Goal: Information Seeking & Learning: Understand process/instructions

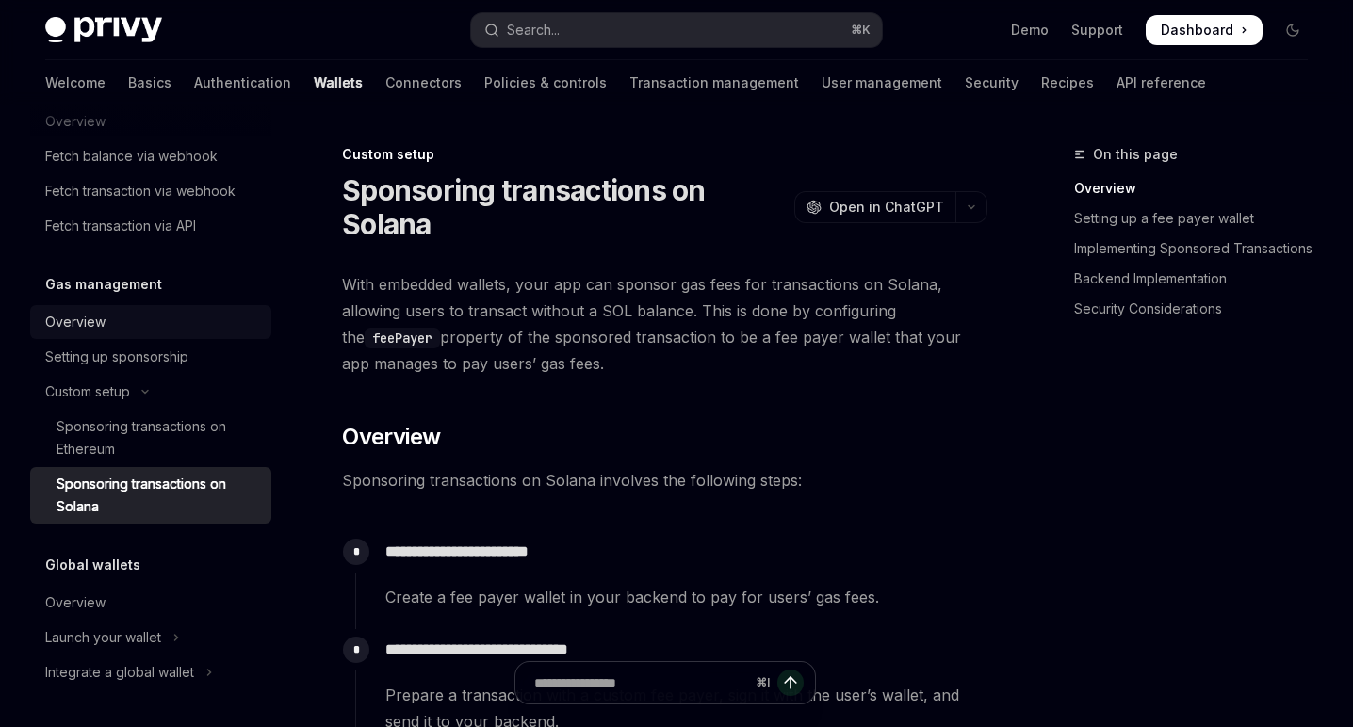
click at [137, 321] on div "Overview" at bounding box center [152, 322] width 215 height 23
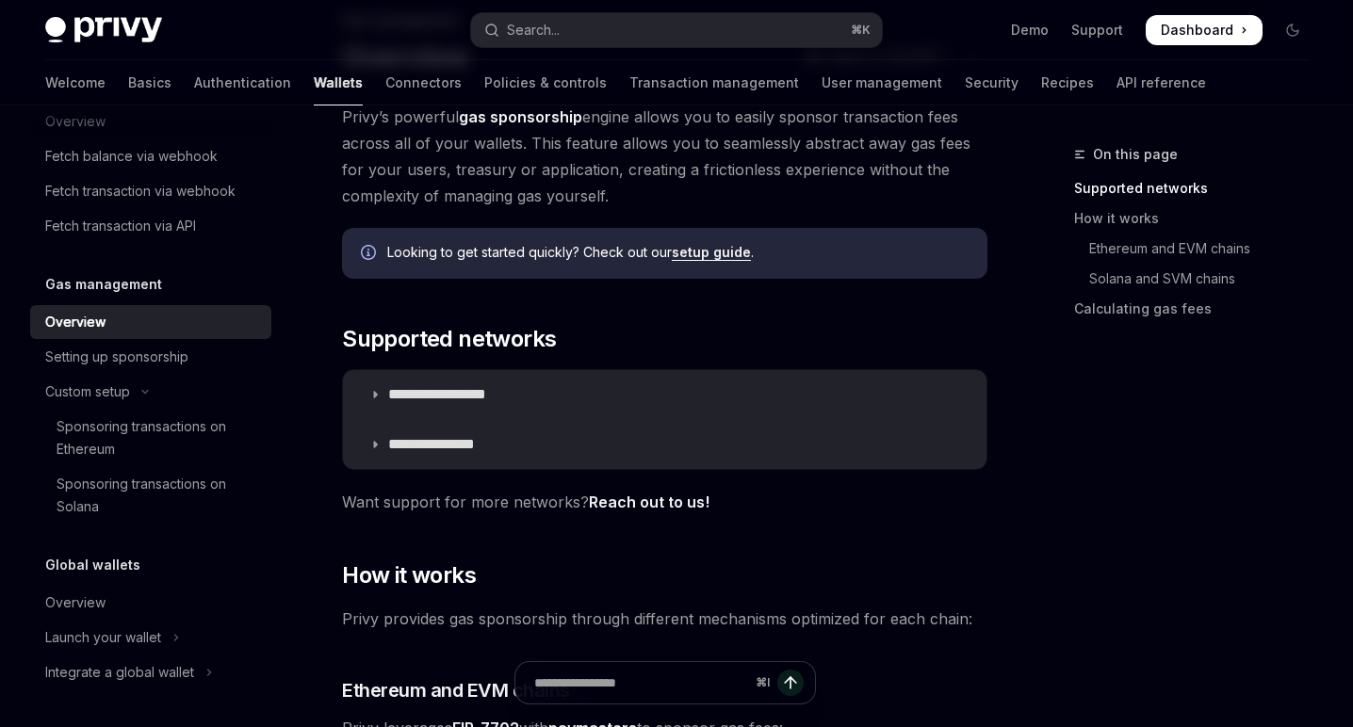
scroll to position [154, 0]
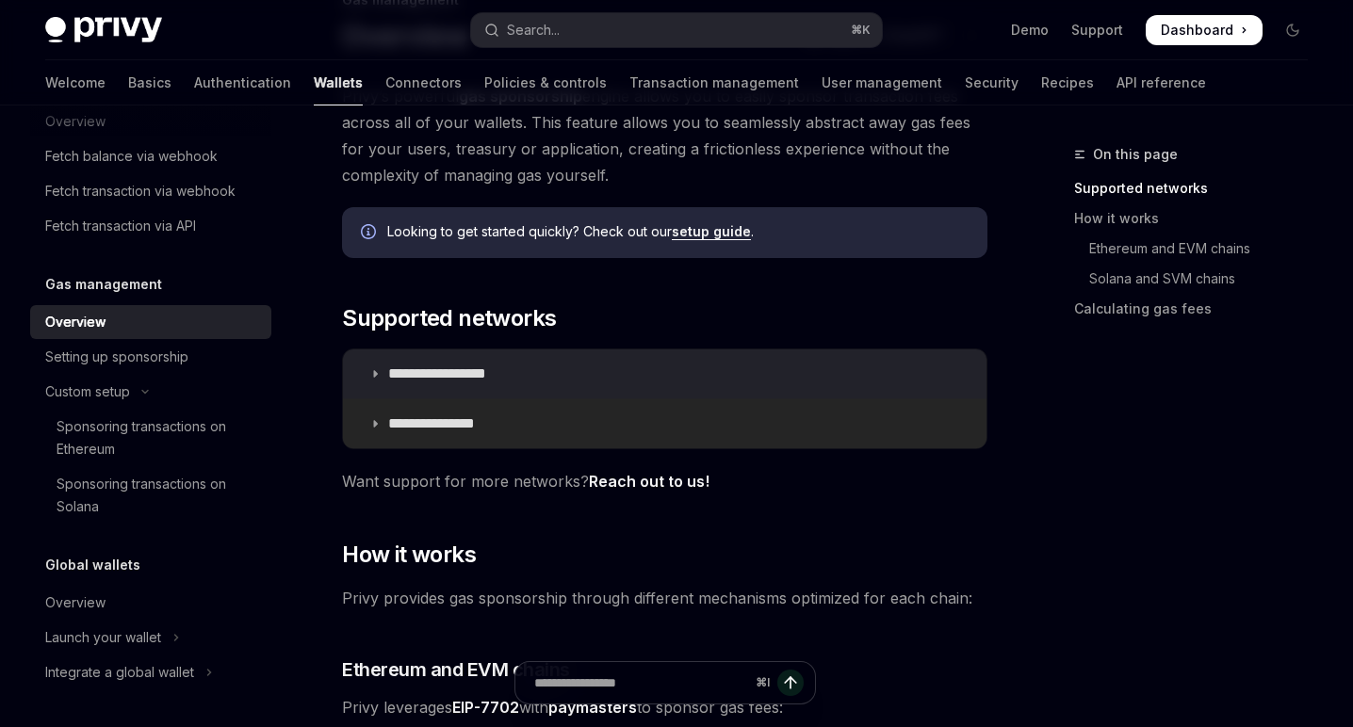
click at [499, 428] on p "**********" at bounding box center [449, 423] width 122 height 19
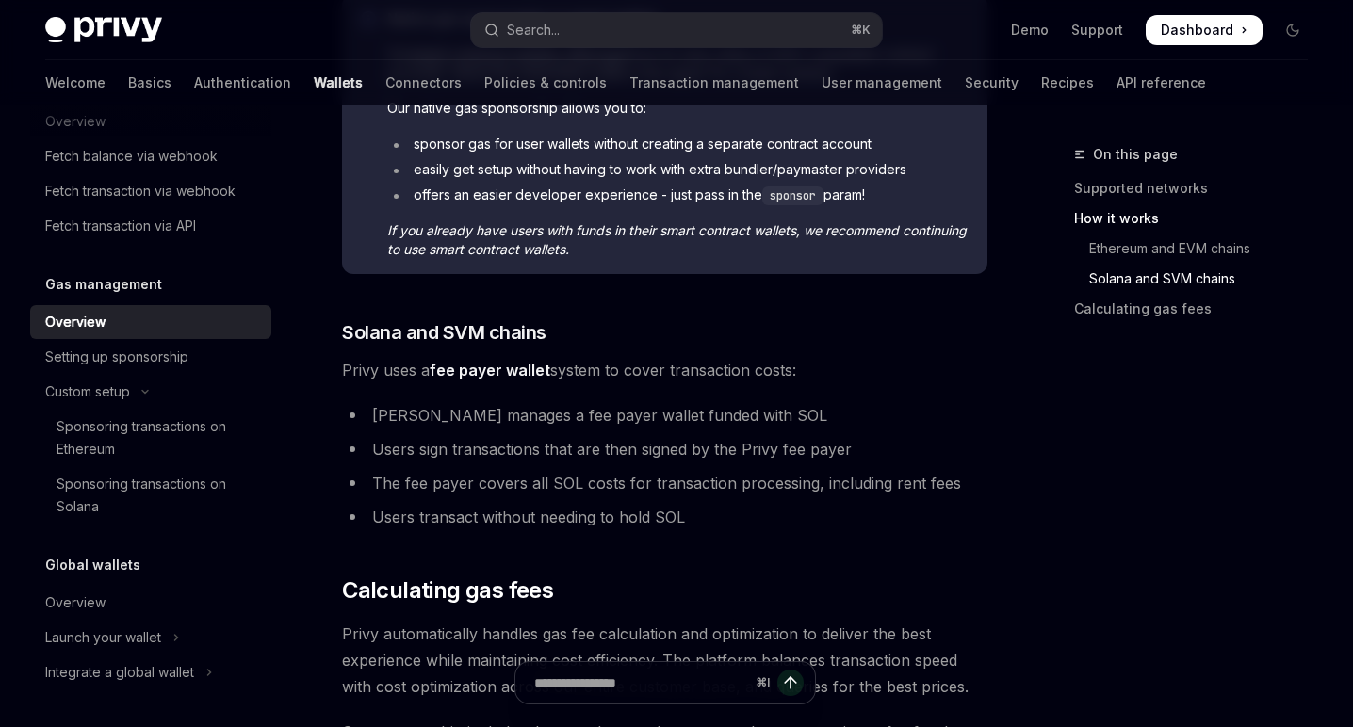
scroll to position [1240, 0]
click at [475, 413] on li "[PERSON_NAME] manages a fee payer wallet funded with SOL" at bounding box center [664, 414] width 645 height 26
click at [494, 450] on li "Users sign transactions that are then signed by the Privy fee payer" at bounding box center [664, 448] width 645 height 26
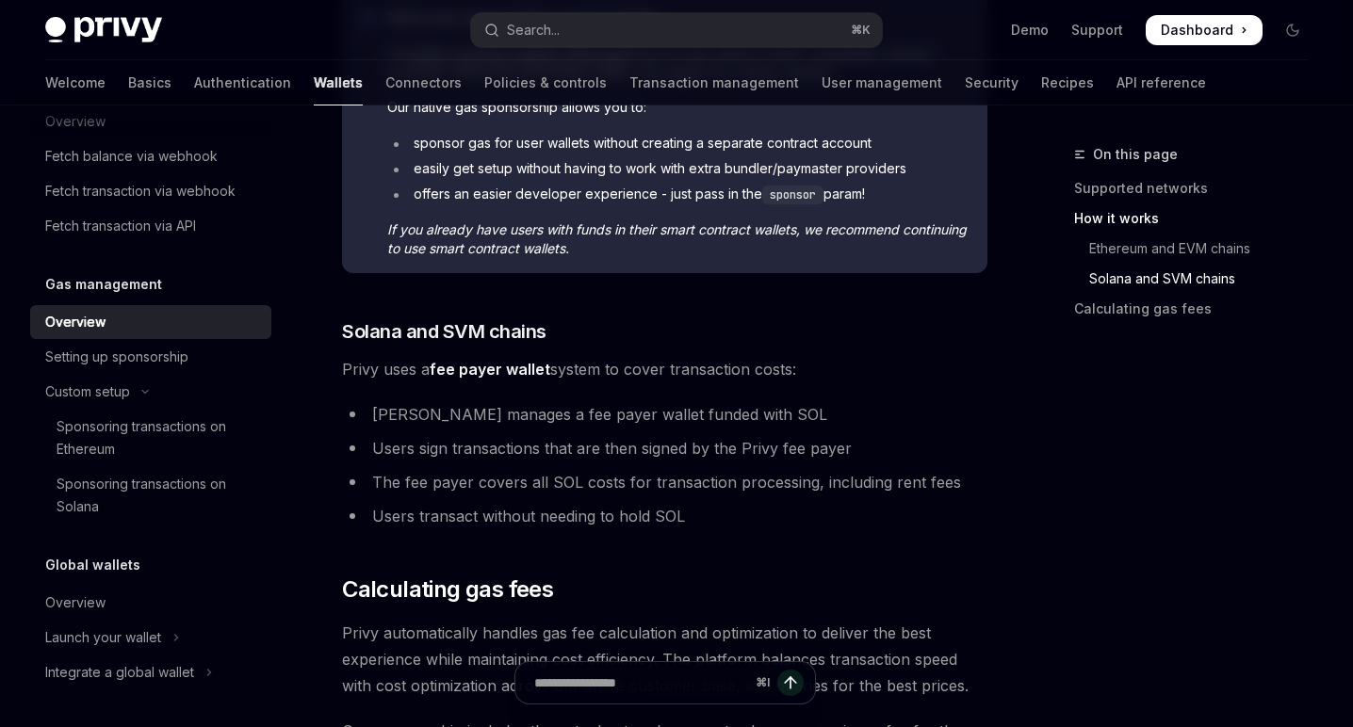
click at [494, 450] on li "Users sign transactions that are then signed by the Privy fee payer" at bounding box center [664, 448] width 645 height 26
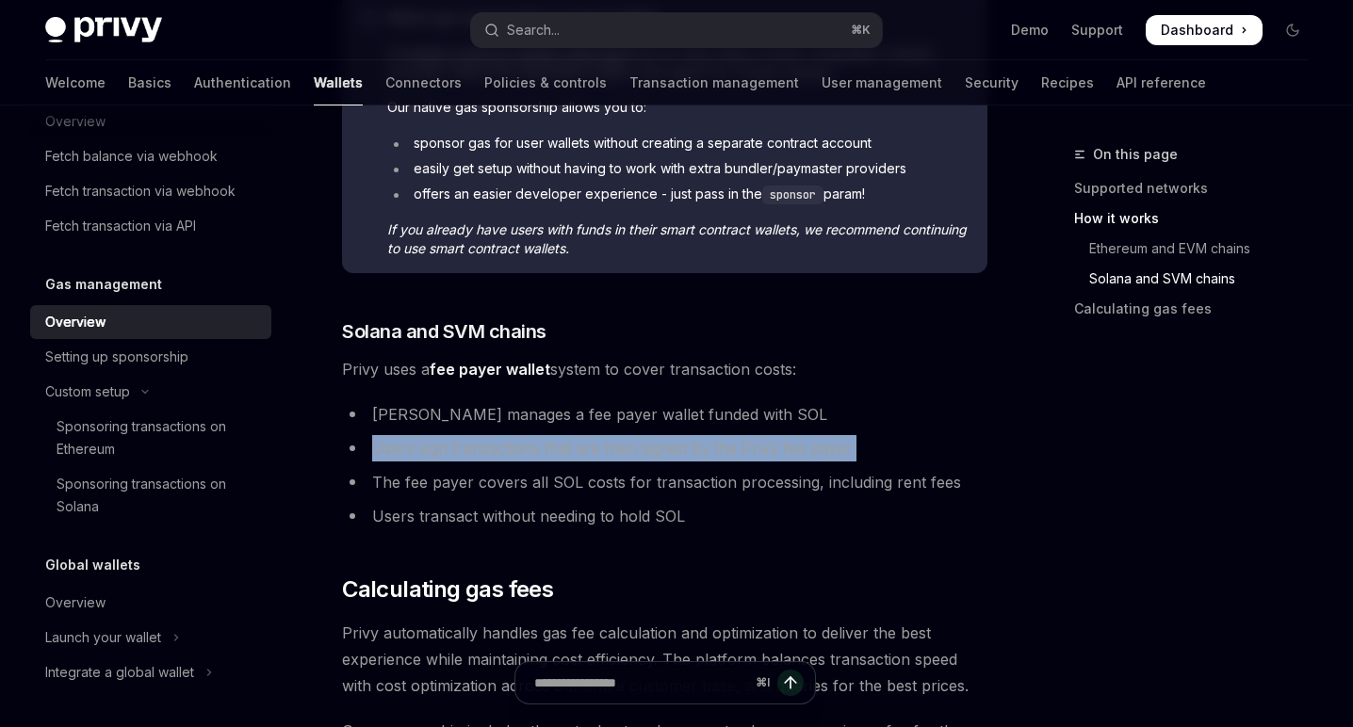
click at [494, 450] on li "Users sign transactions that are then signed by the Privy fee payer" at bounding box center [664, 448] width 645 height 26
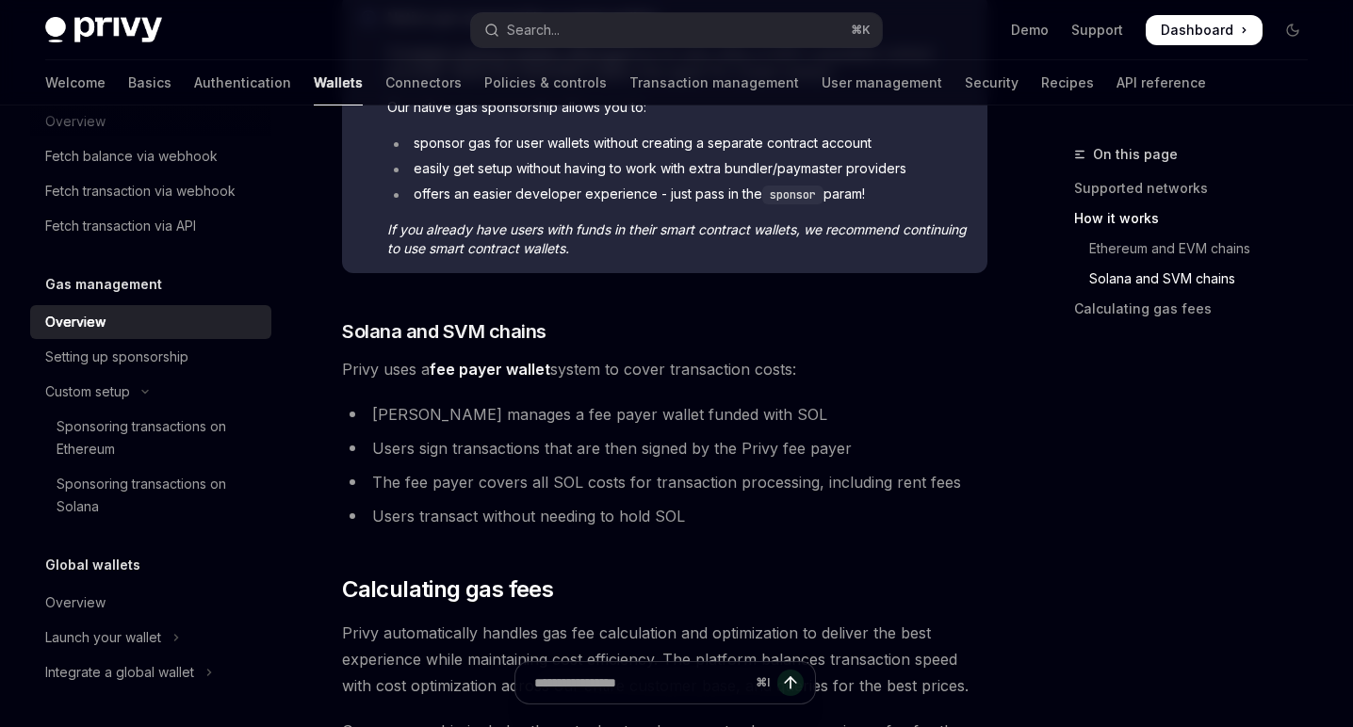
click at [512, 473] on li "The fee payer covers all SOL costs for transaction processing, including rent f…" at bounding box center [664, 482] width 645 height 26
click at [559, 508] on li "Users transact without needing to hold SOL" at bounding box center [664, 516] width 645 height 26
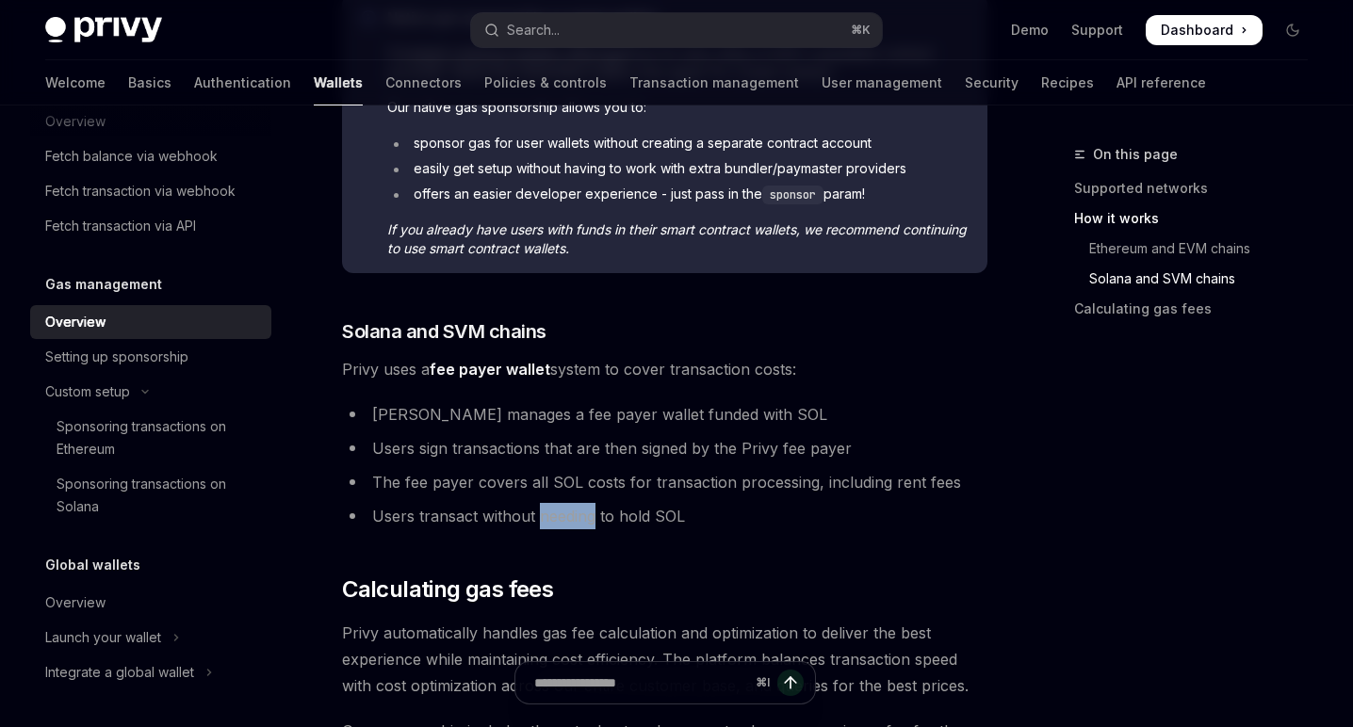
click at [559, 508] on li "Users transact without needing to hold SOL" at bounding box center [664, 516] width 645 height 26
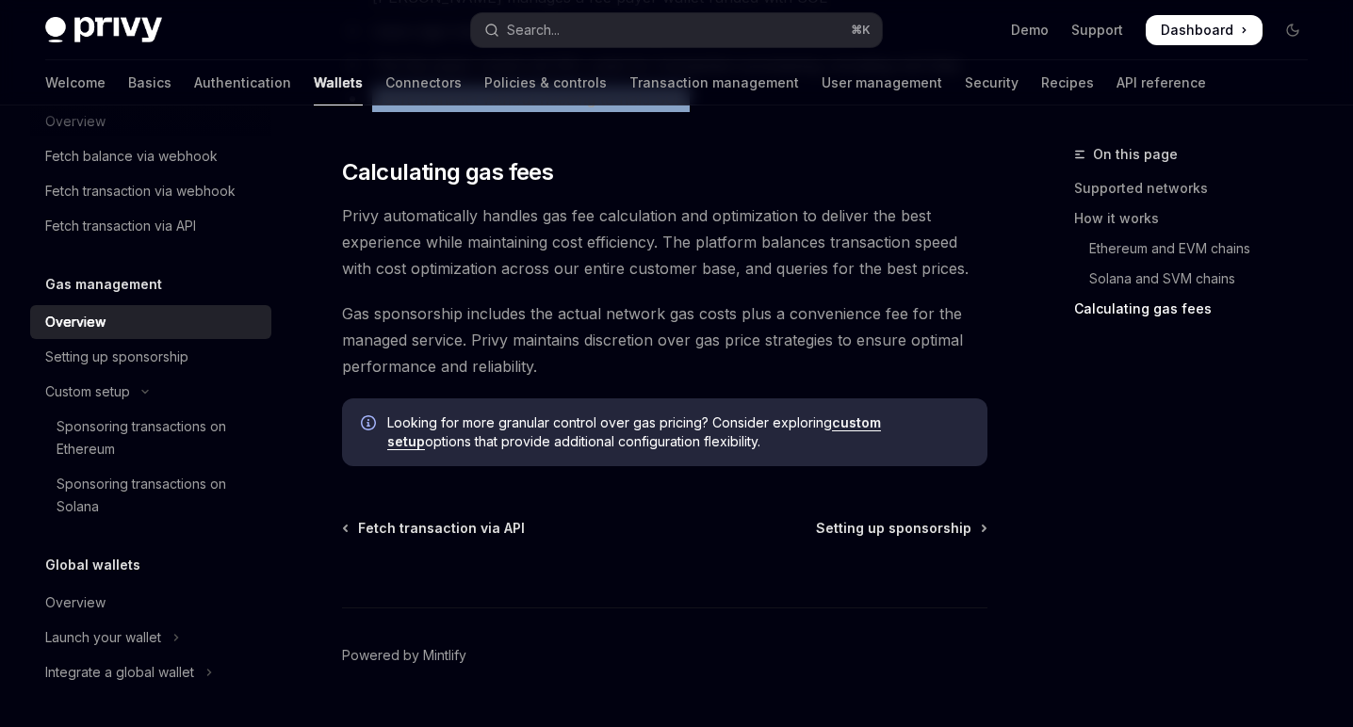
scroll to position [1699, 0]
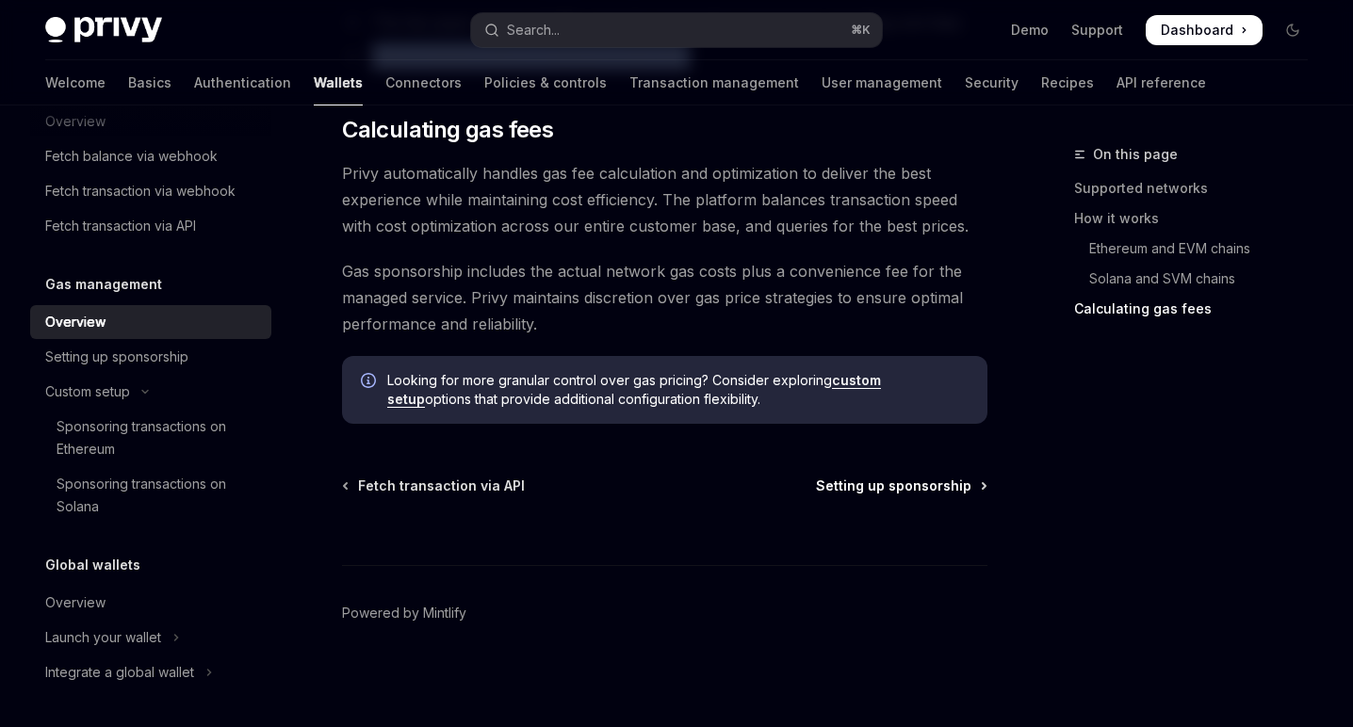
click at [848, 480] on span "Setting up sponsorship" at bounding box center [893, 486] width 155 height 19
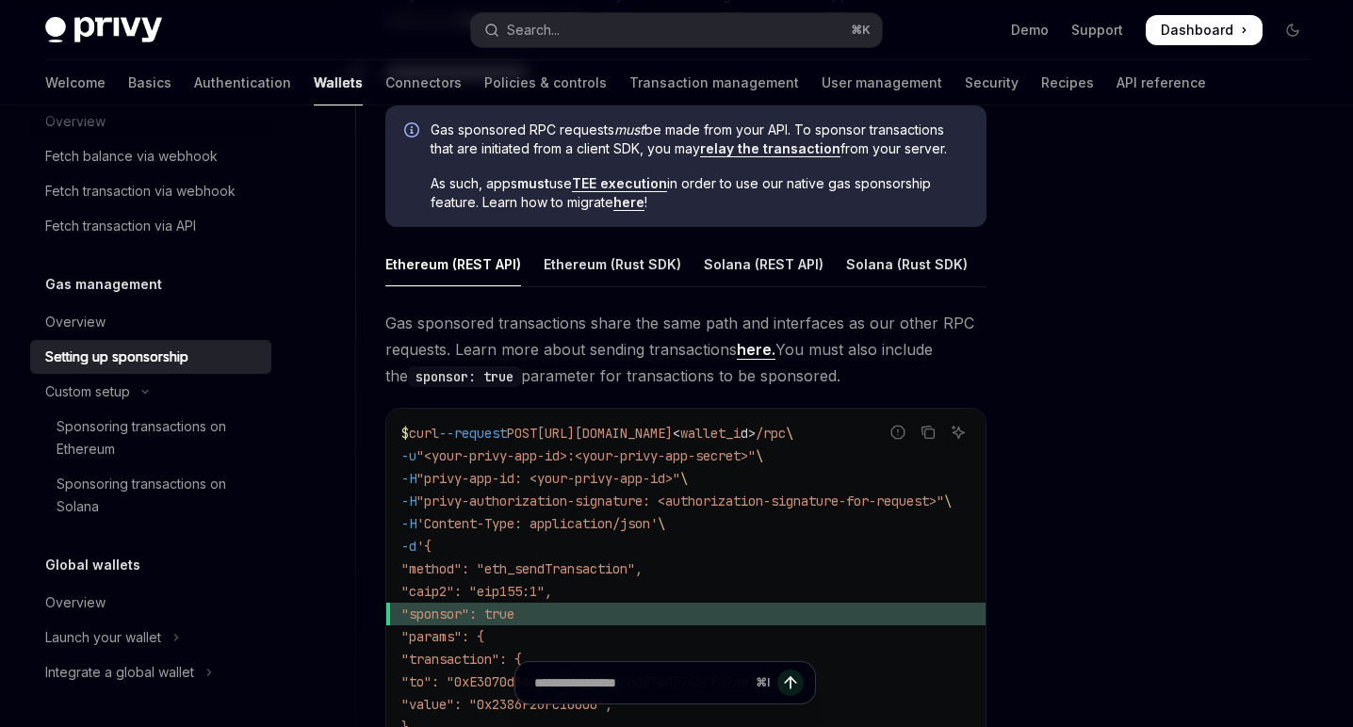
scroll to position [987, 0]
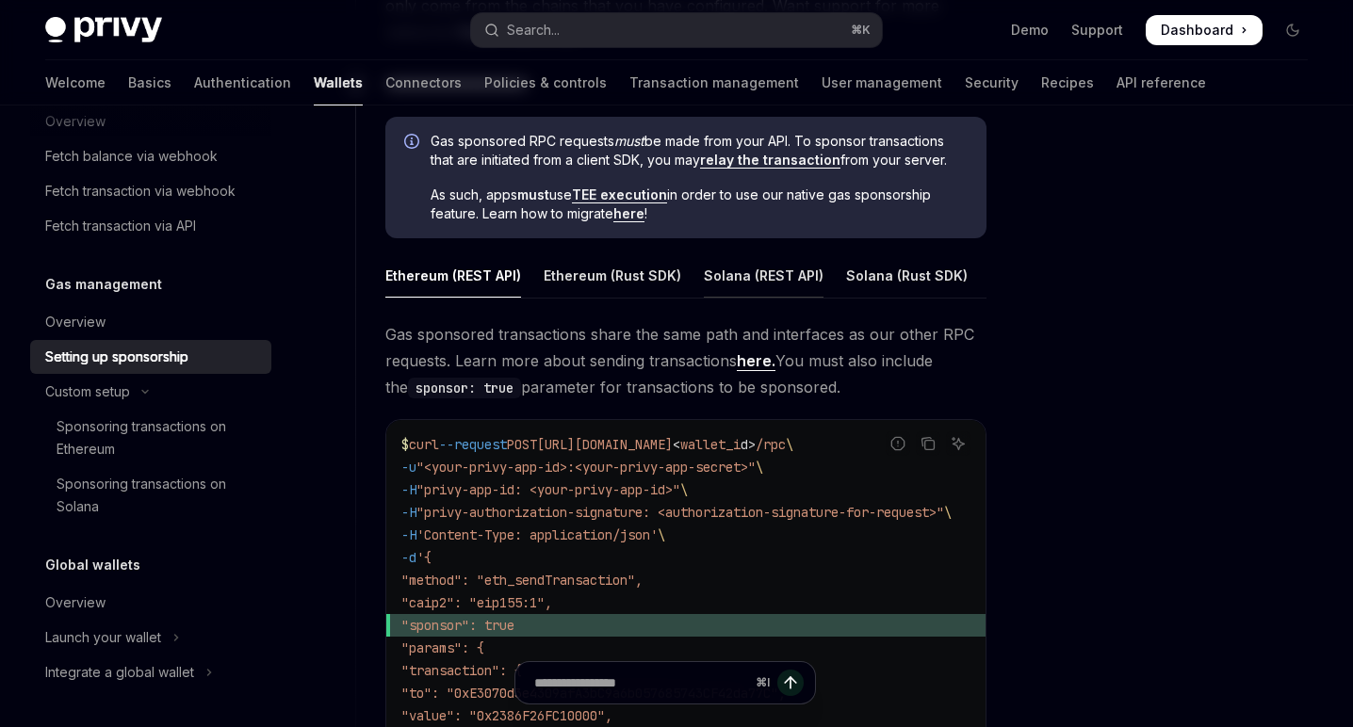
click at [774, 277] on div "Solana (REST API)" at bounding box center [764, 275] width 120 height 44
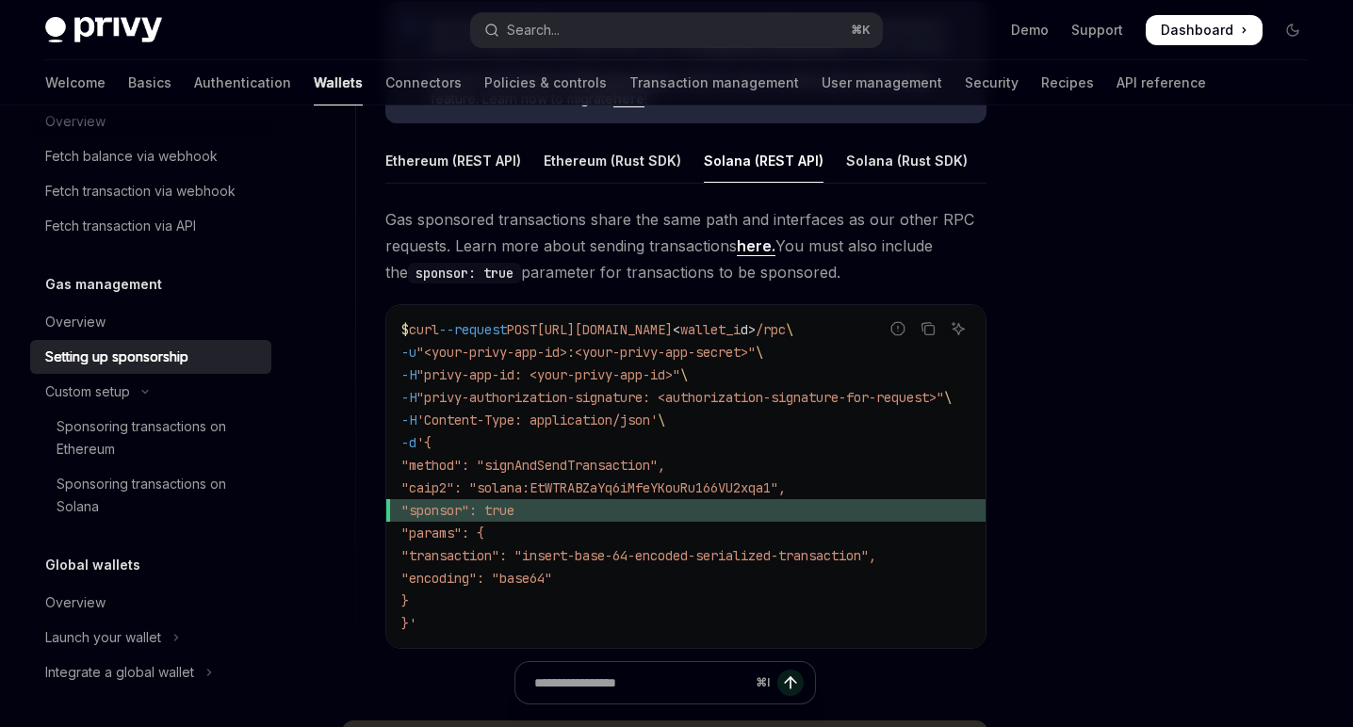
scroll to position [1107, 0]
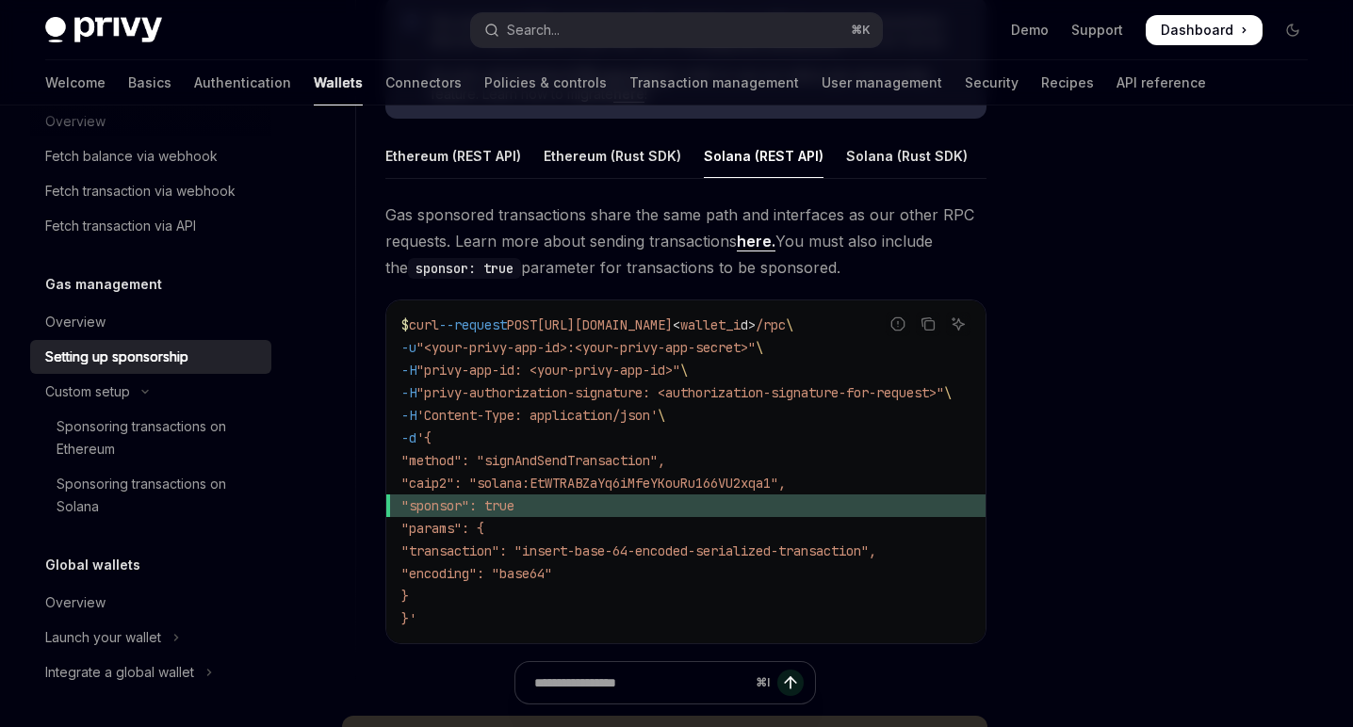
click at [720, 410] on code "$ curl --request POST [URL][DOMAIN_NAME] < wallet_i d > /rpc \ -u "<your-privy-…" at bounding box center [698, 472] width 595 height 317
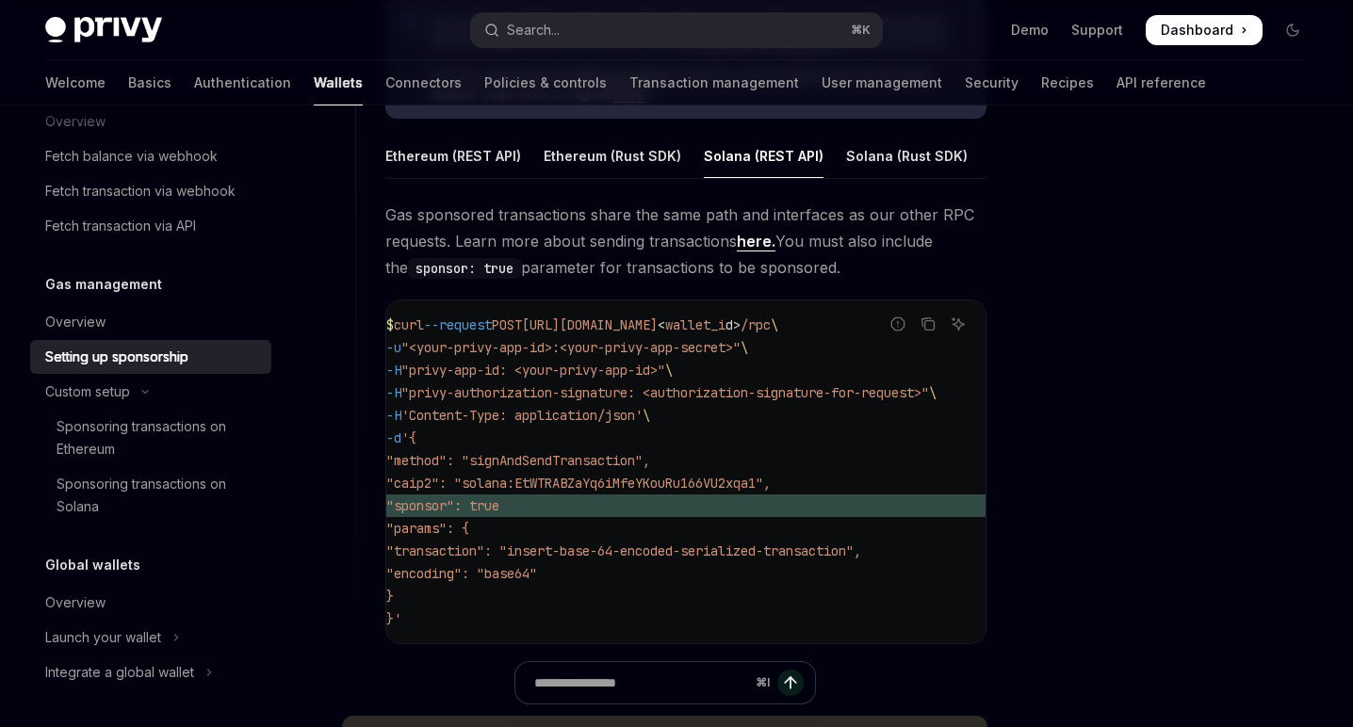
click at [756, 239] on link "here." at bounding box center [756, 242] width 39 height 20
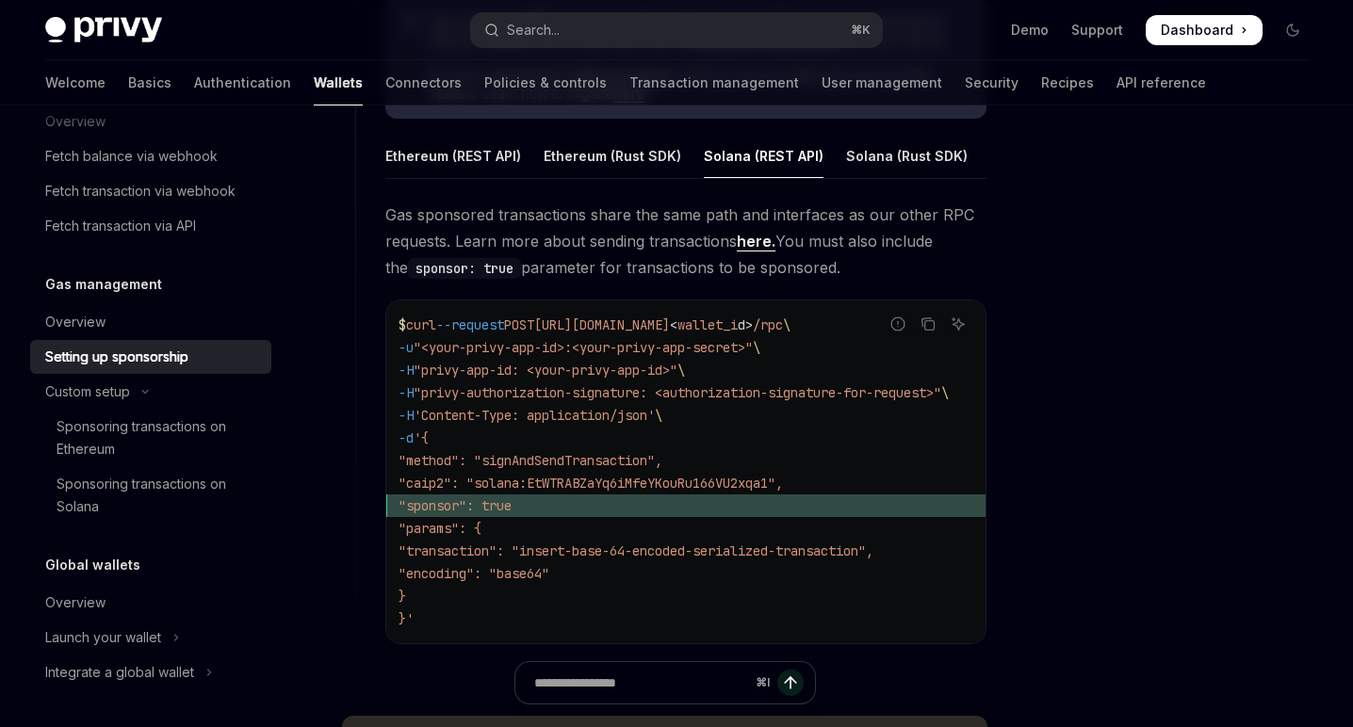
scroll to position [0, 0]
click at [648, 462] on span ""method": "signAndSendTransaction"," at bounding box center [533, 460] width 264 height 17
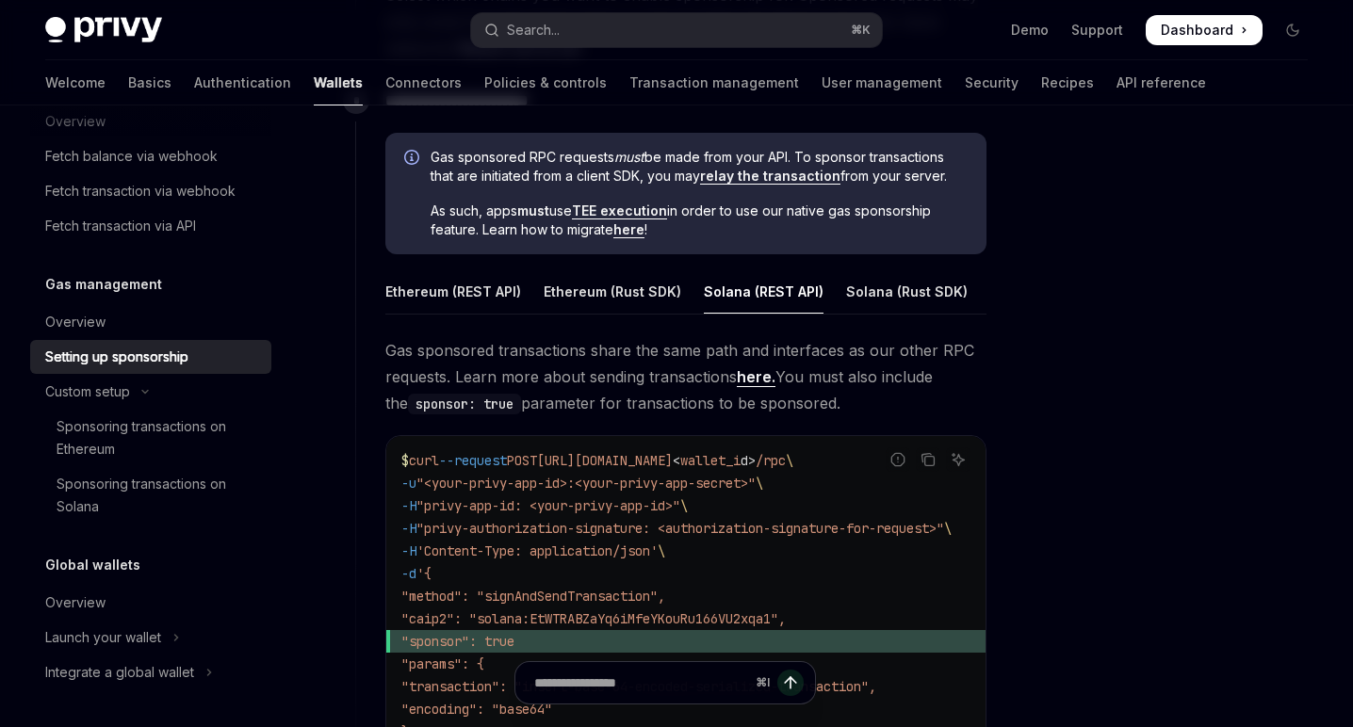
scroll to position [930, 0]
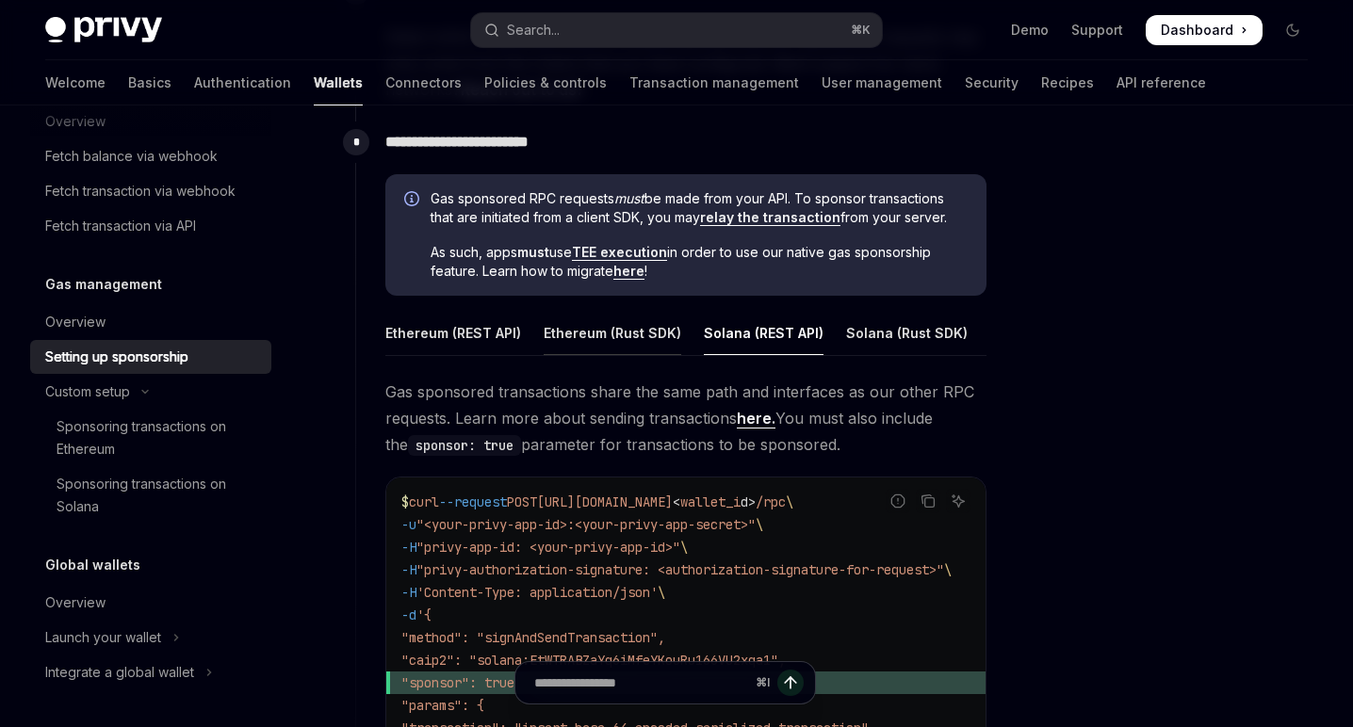
click at [598, 331] on div "Ethereum (Rust SDK)" at bounding box center [613, 333] width 138 height 44
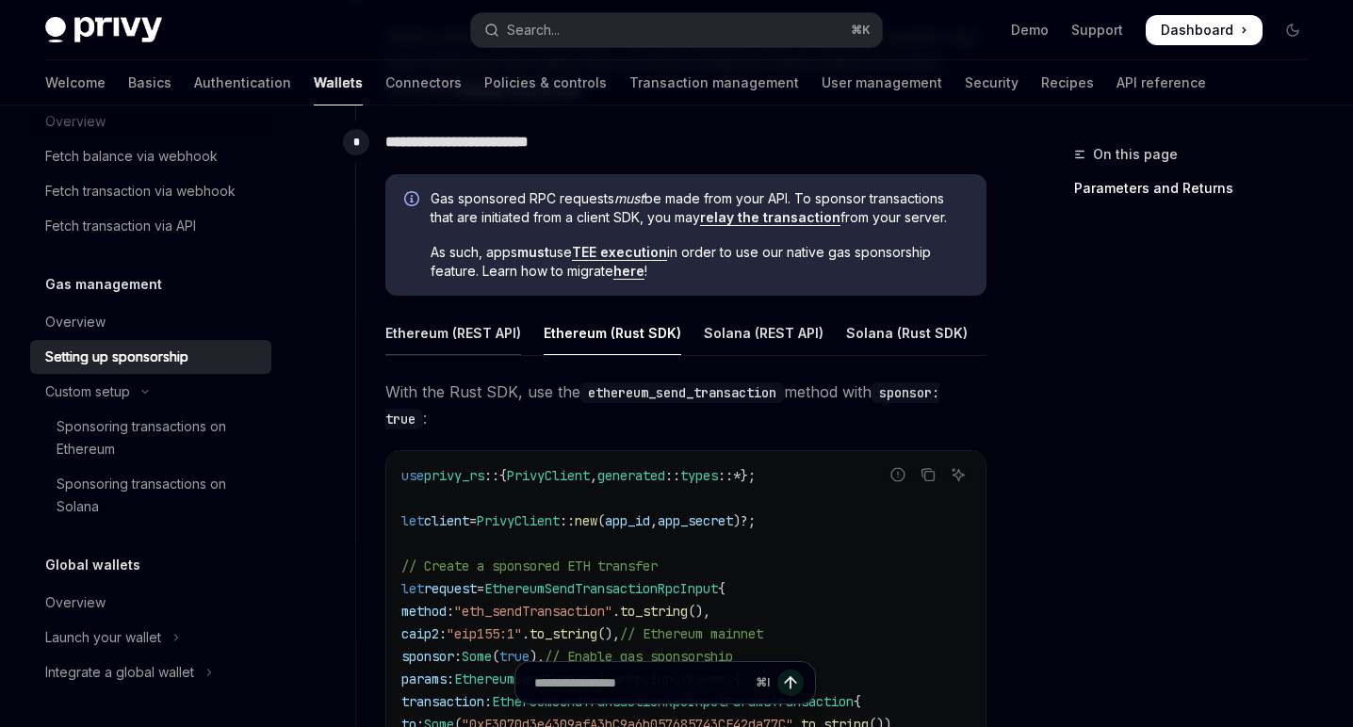
click at [481, 335] on div "Ethereum (REST API)" at bounding box center [453, 333] width 136 height 44
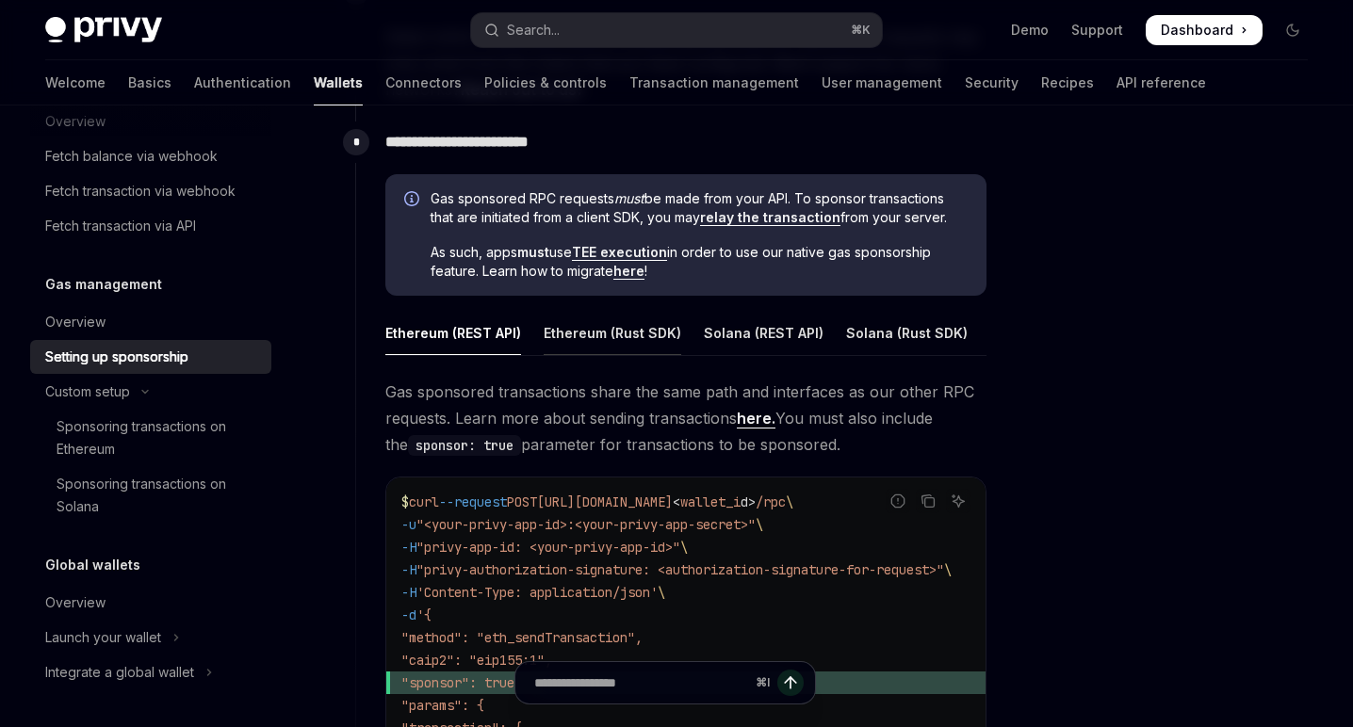
click at [583, 336] on div "Ethereum (Rust SDK)" at bounding box center [613, 333] width 138 height 44
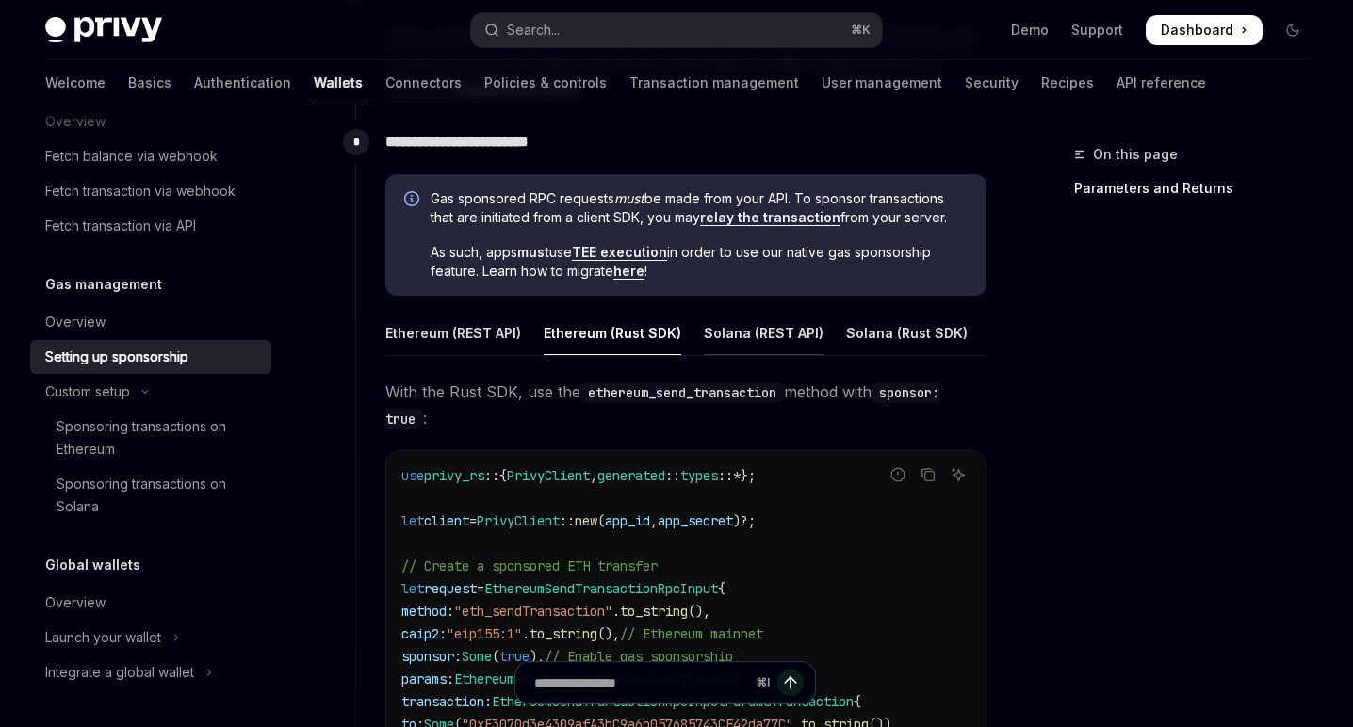
click at [769, 333] on div "Solana (REST API)" at bounding box center [764, 333] width 120 height 44
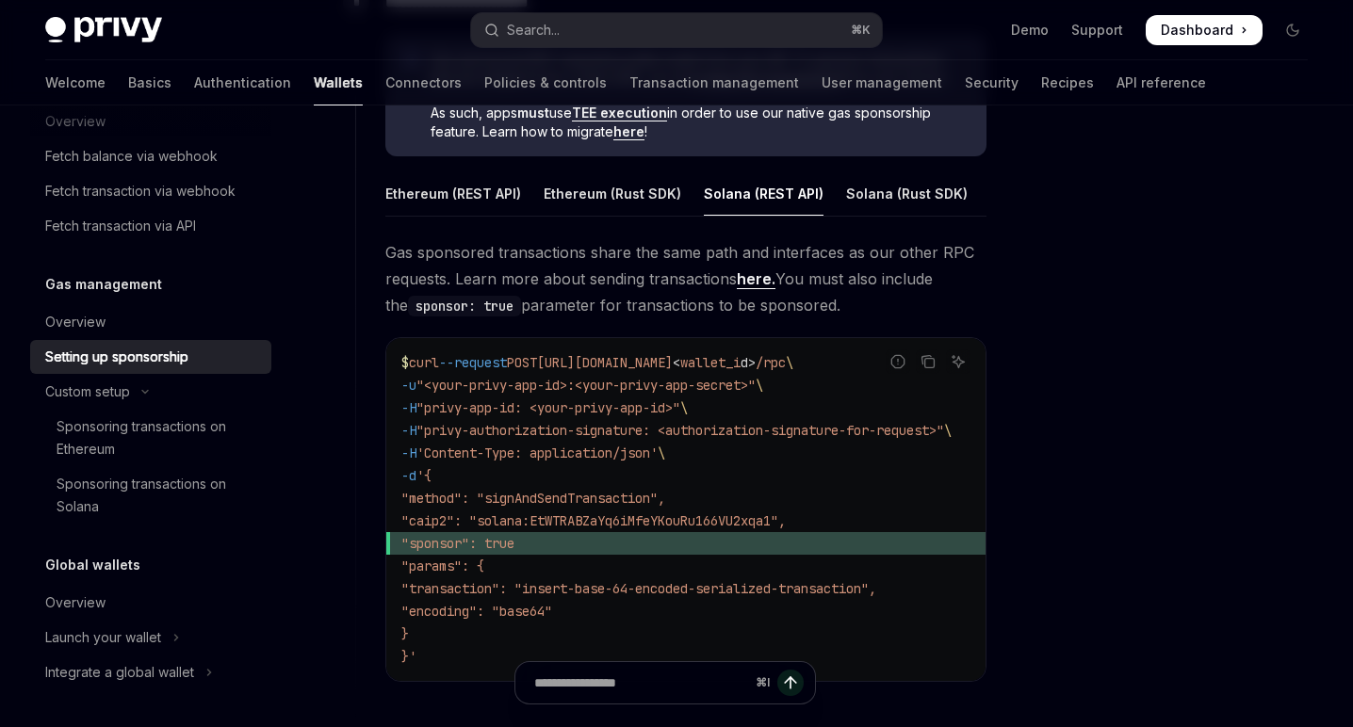
scroll to position [1076, 0]
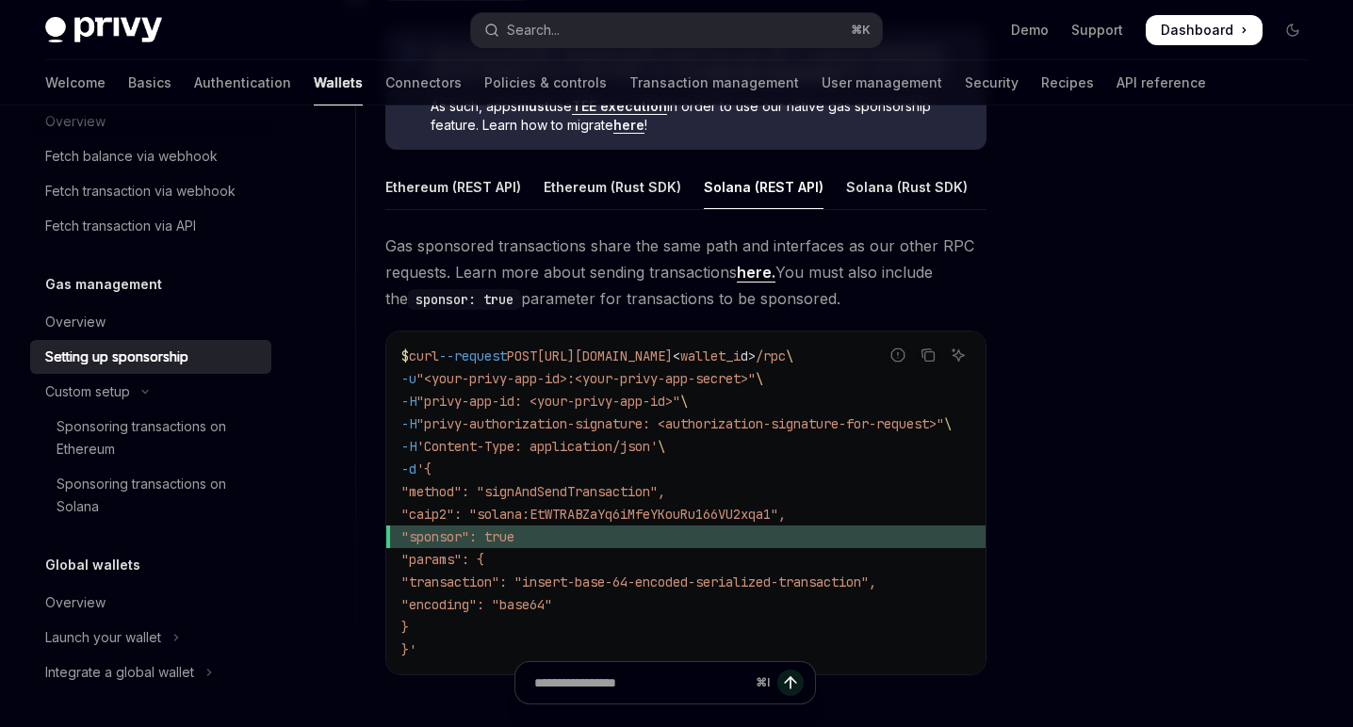
click at [680, 456] on code "$ curl --request POST [URL][DOMAIN_NAME] < wallet_i d > /rpc \ -u "<your-privy-…" at bounding box center [698, 503] width 595 height 317
click at [903, 178] on div "Solana (Rust SDK)" at bounding box center [907, 187] width 122 height 44
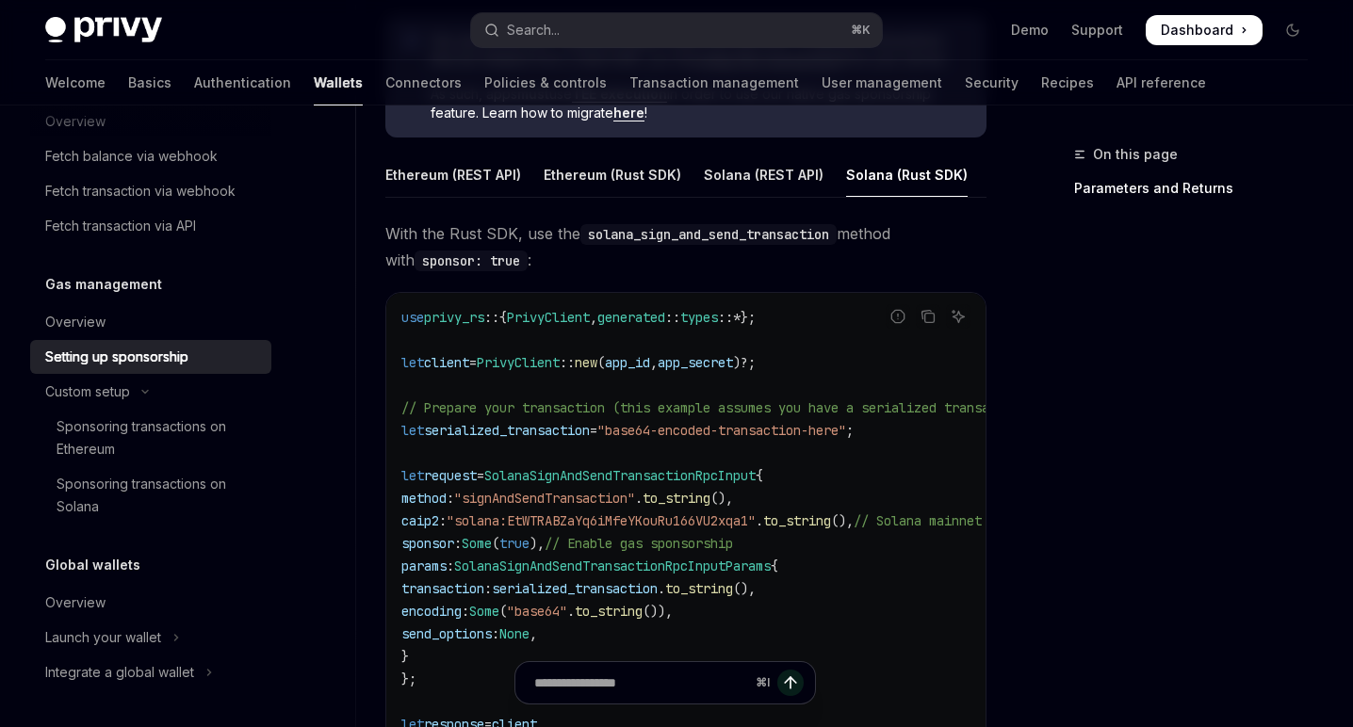
scroll to position [1053, 0]
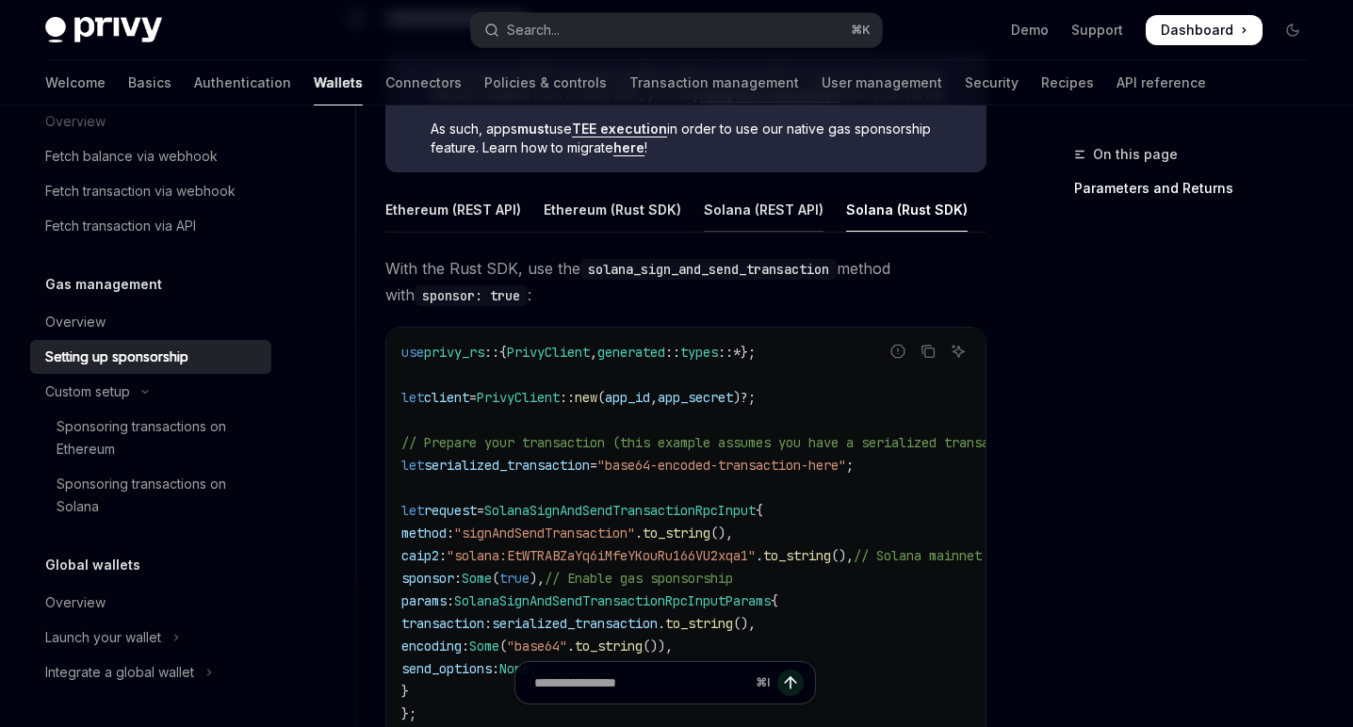
click at [759, 216] on div "Solana (REST API)" at bounding box center [764, 209] width 120 height 44
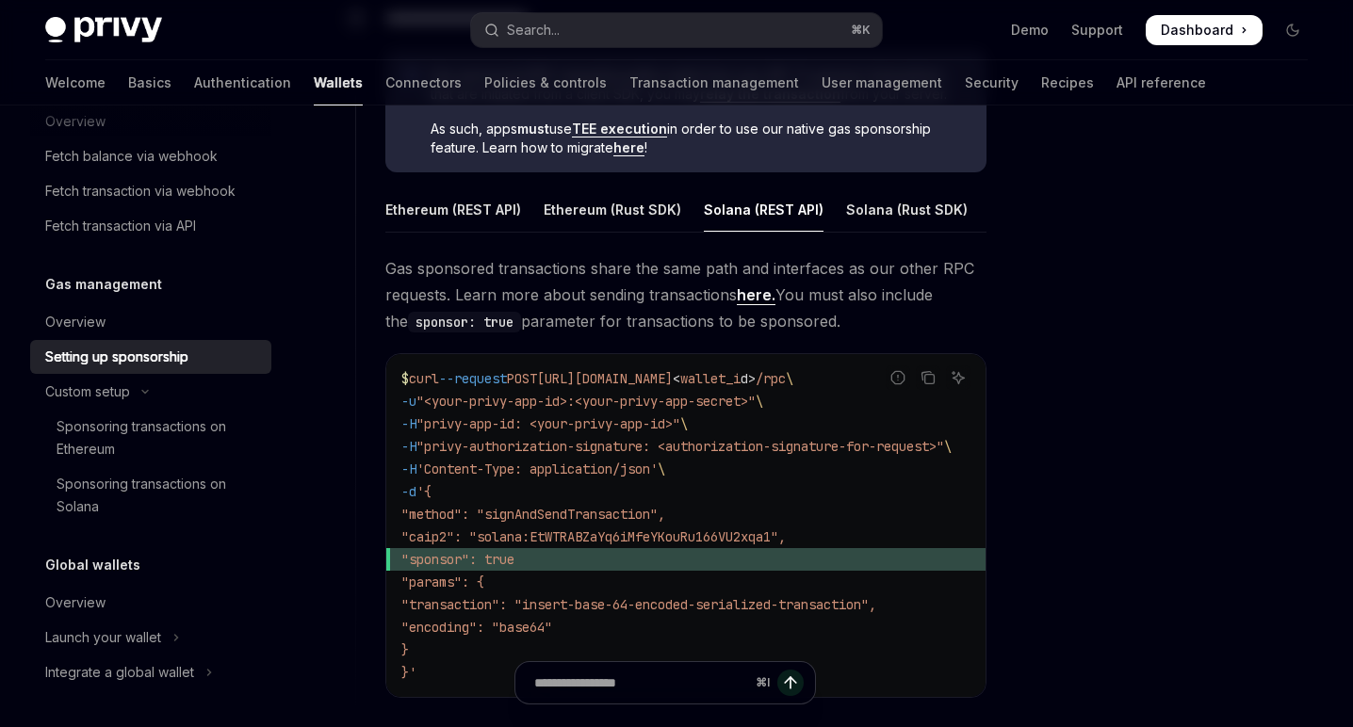
click at [712, 528] on span ""caip2": "solana:EtWTRABZaYq6iMfeYKouRu166VU2xqa1"," at bounding box center [593, 536] width 384 height 17
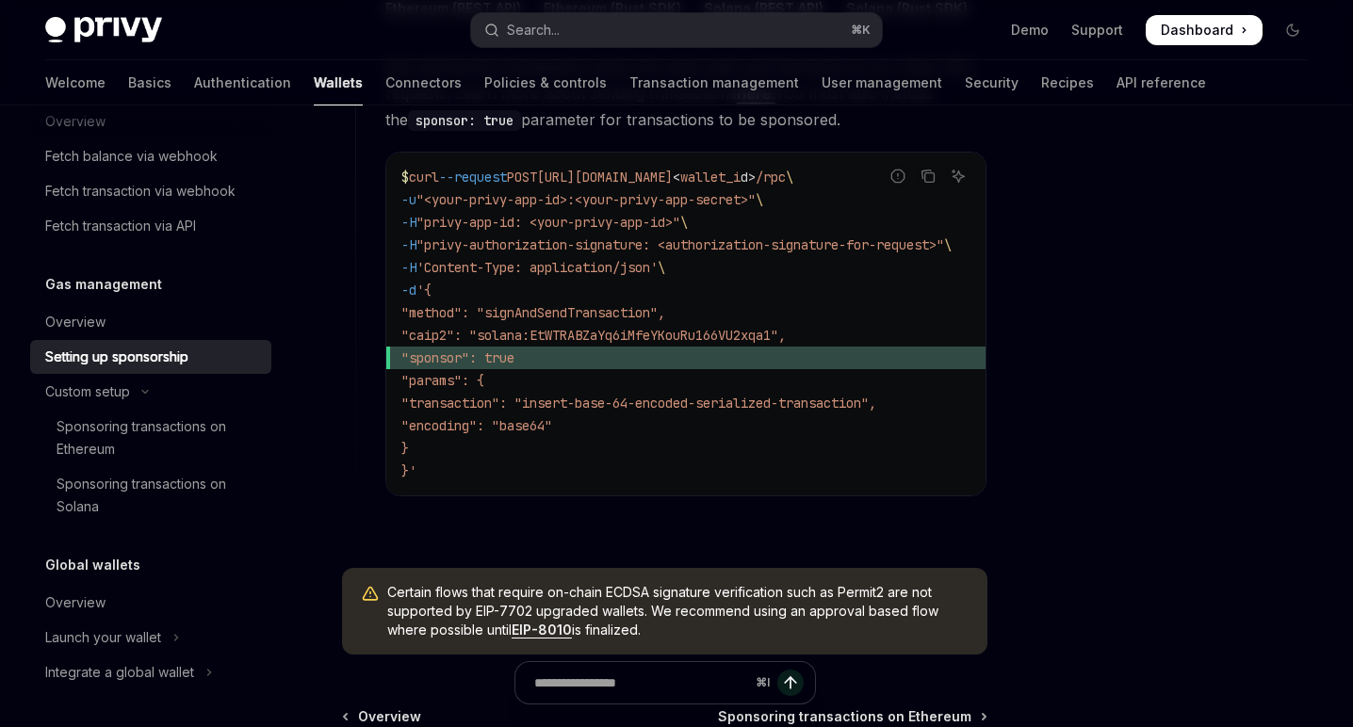
scroll to position [1260, 0]
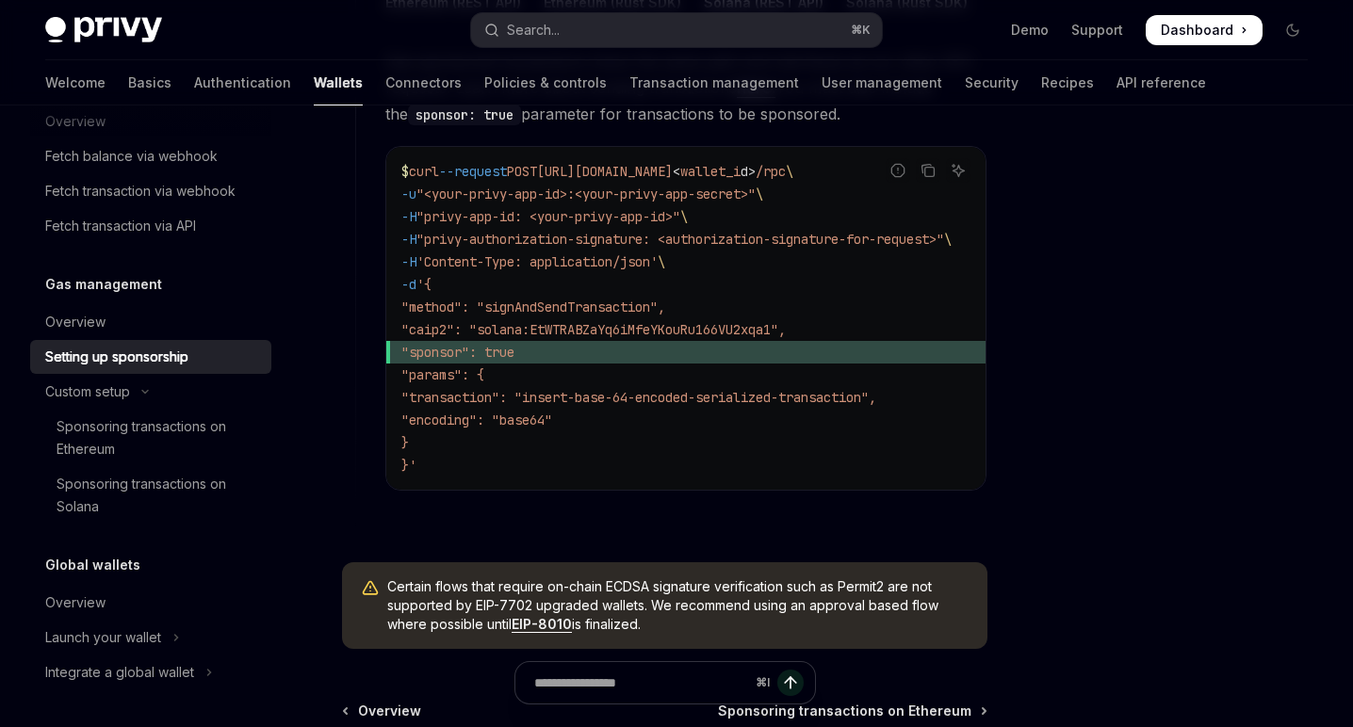
drag, startPoint x: 443, startPoint y: 477, endPoint x: 413, endPoint y: 176, distance: 302.0
click at [413, 176] on div "$ curl --request POST [URL][DOMAIN_NAME] < wallet_i d > /rpc \ -u "<your-privy-…" at bounding box center [685, 318] width 599 height 343
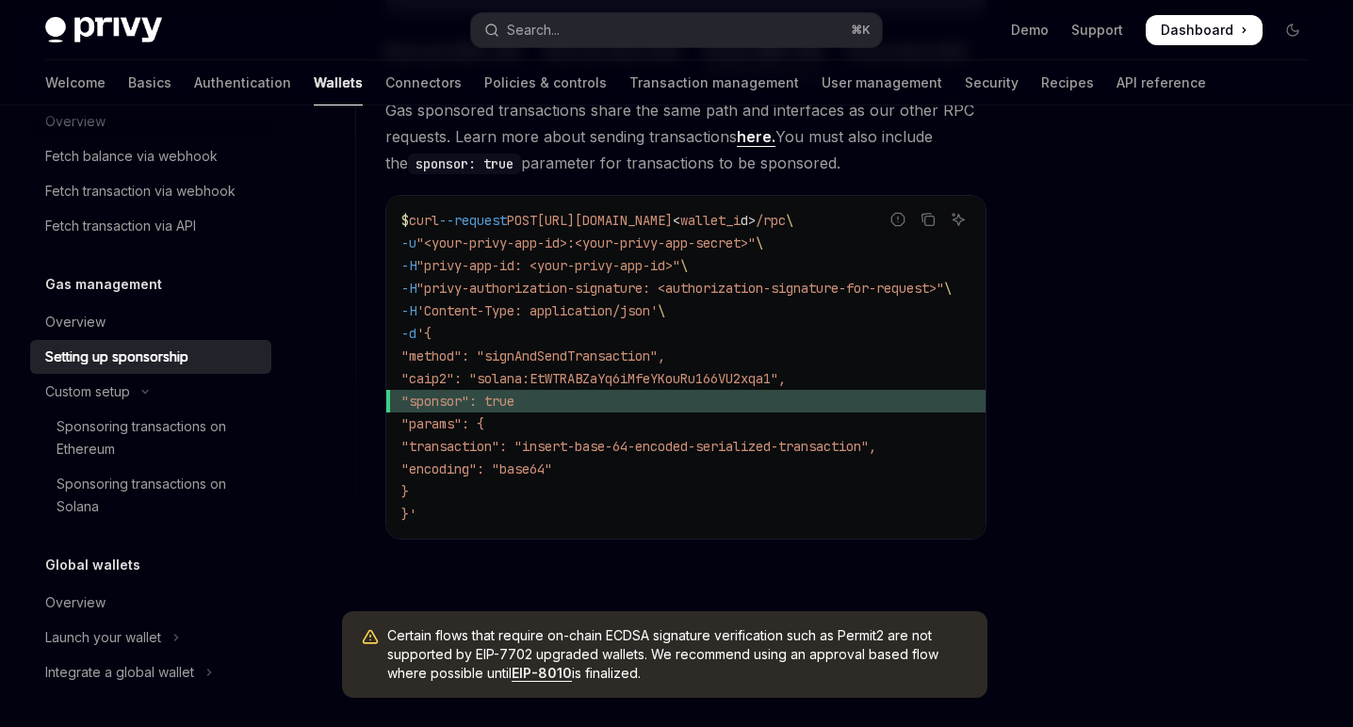
scroll to position [1043, 0]
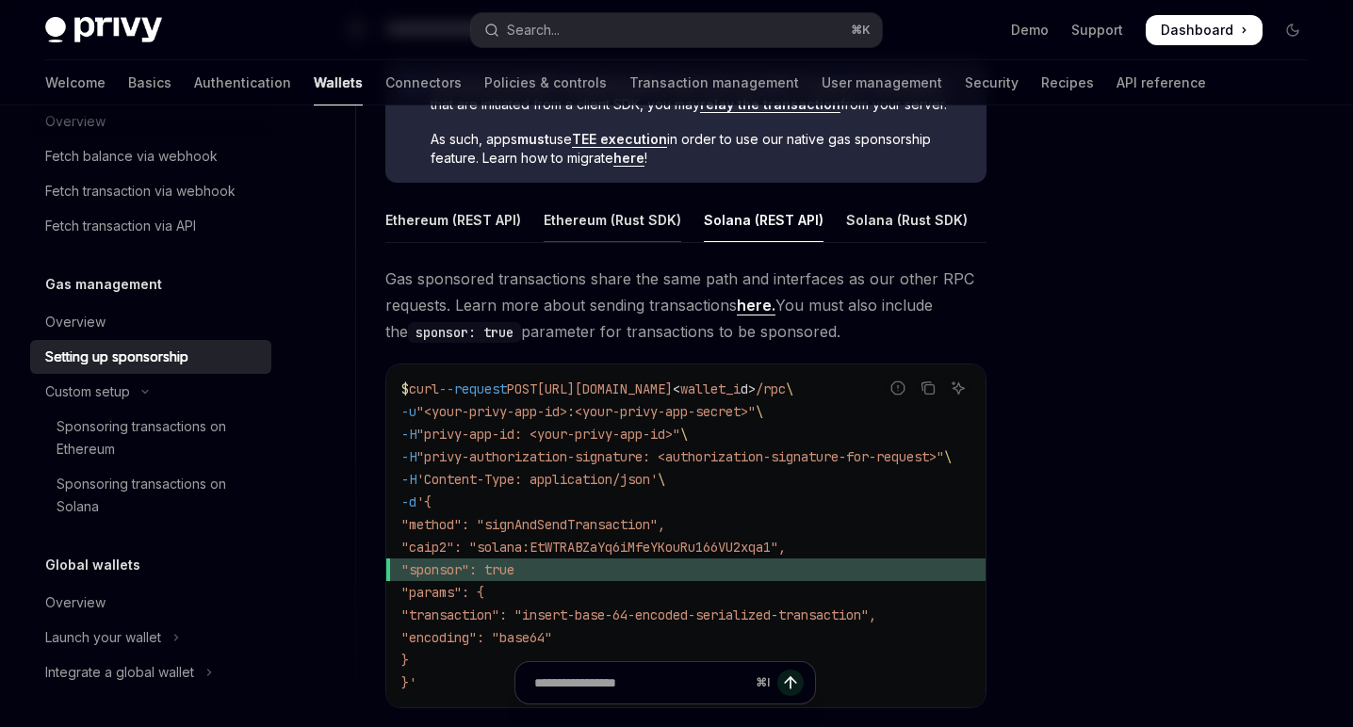
click at [594, 220] on div "Ethereum (Rust SDK)" at bounding box center [613, 220] width 138 height 44
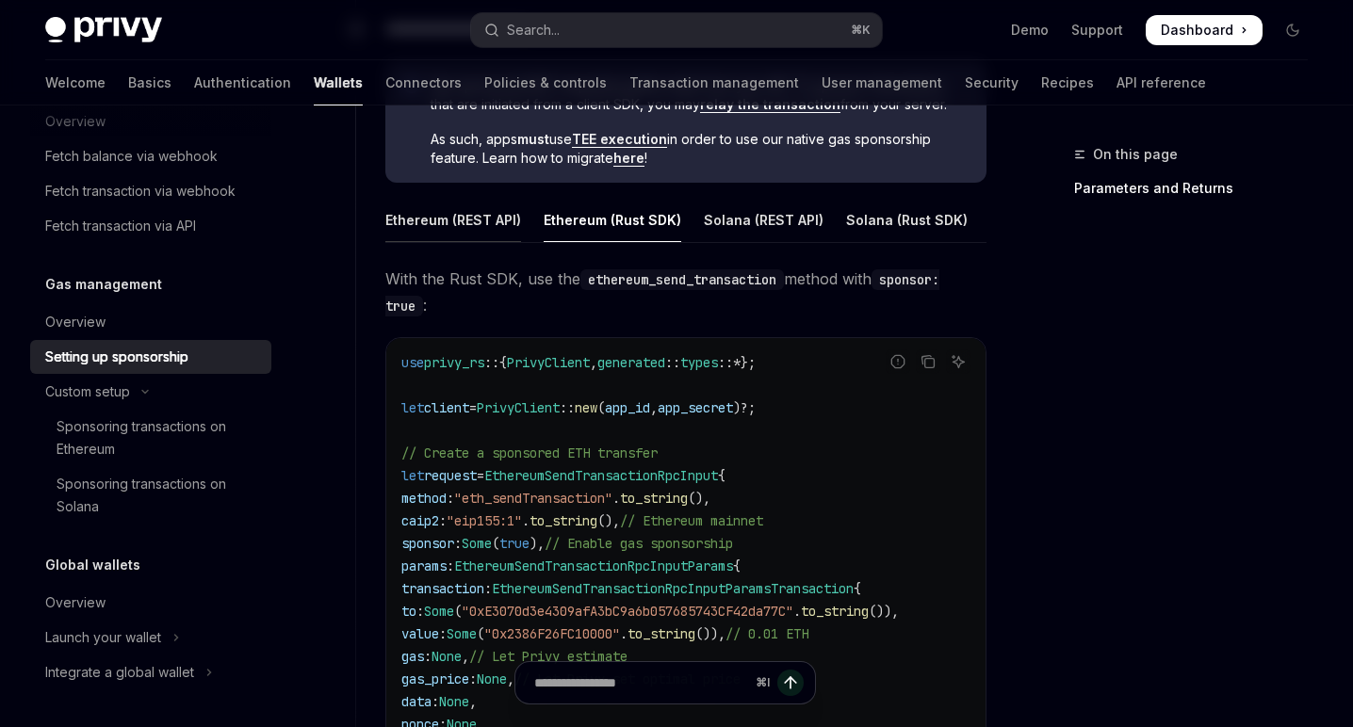
click at [462, 227] on div "Ethereum (REST API)" at bounding box center [453, 220] width 136 height 44
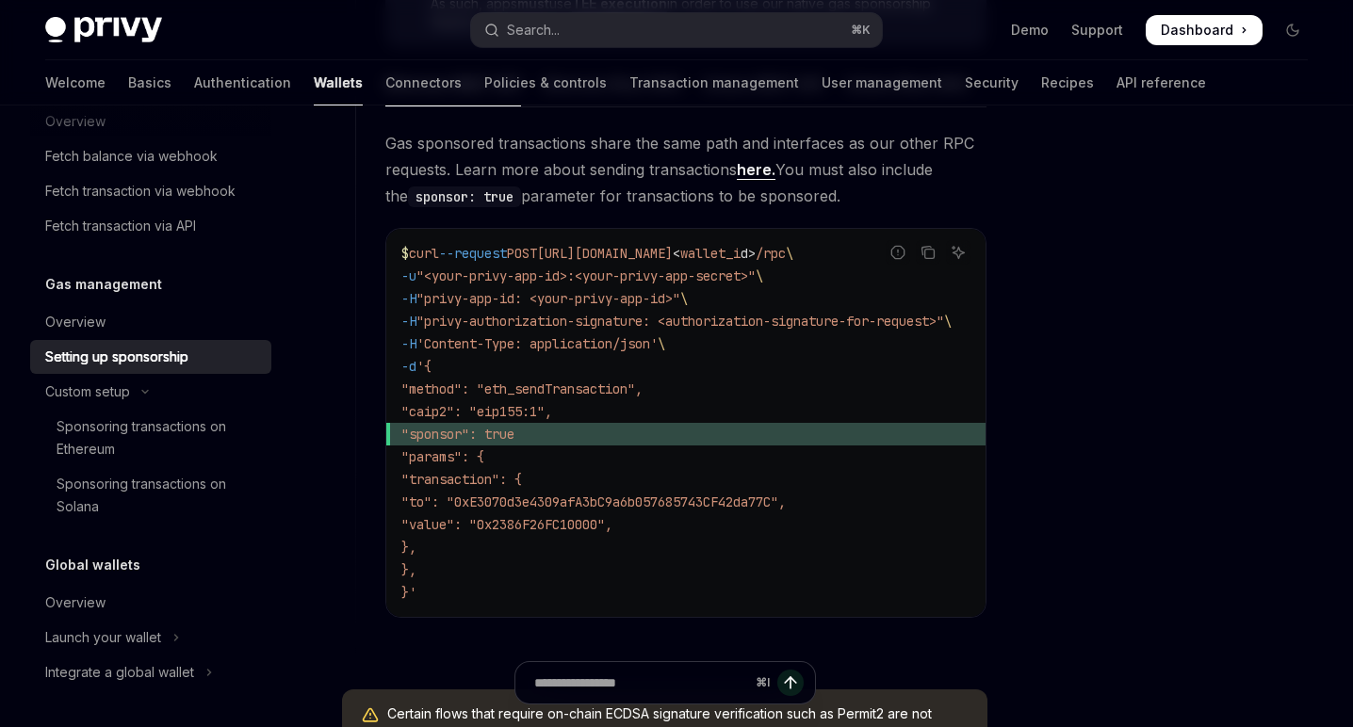
scroll to position [1272, 0]
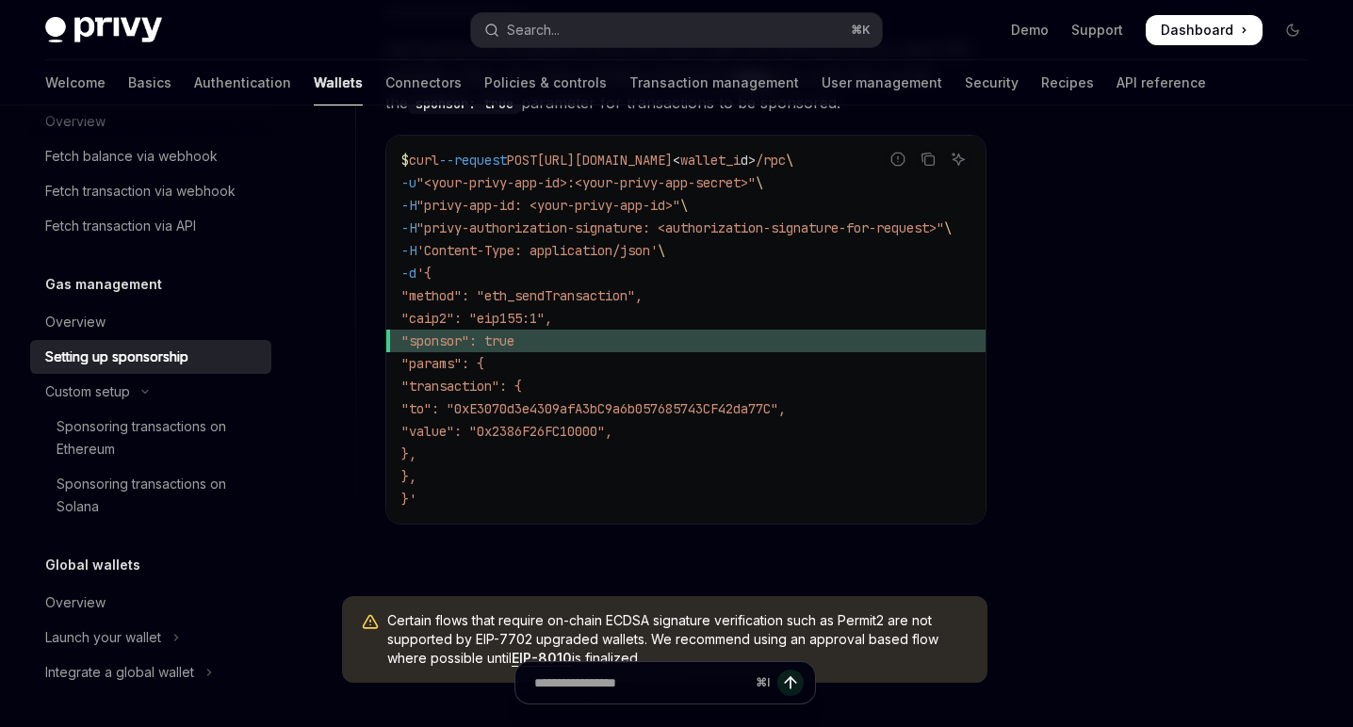
click at [609, 333] on span ""sponsor": true" at bounding box center [698, 341] width 595 height 23
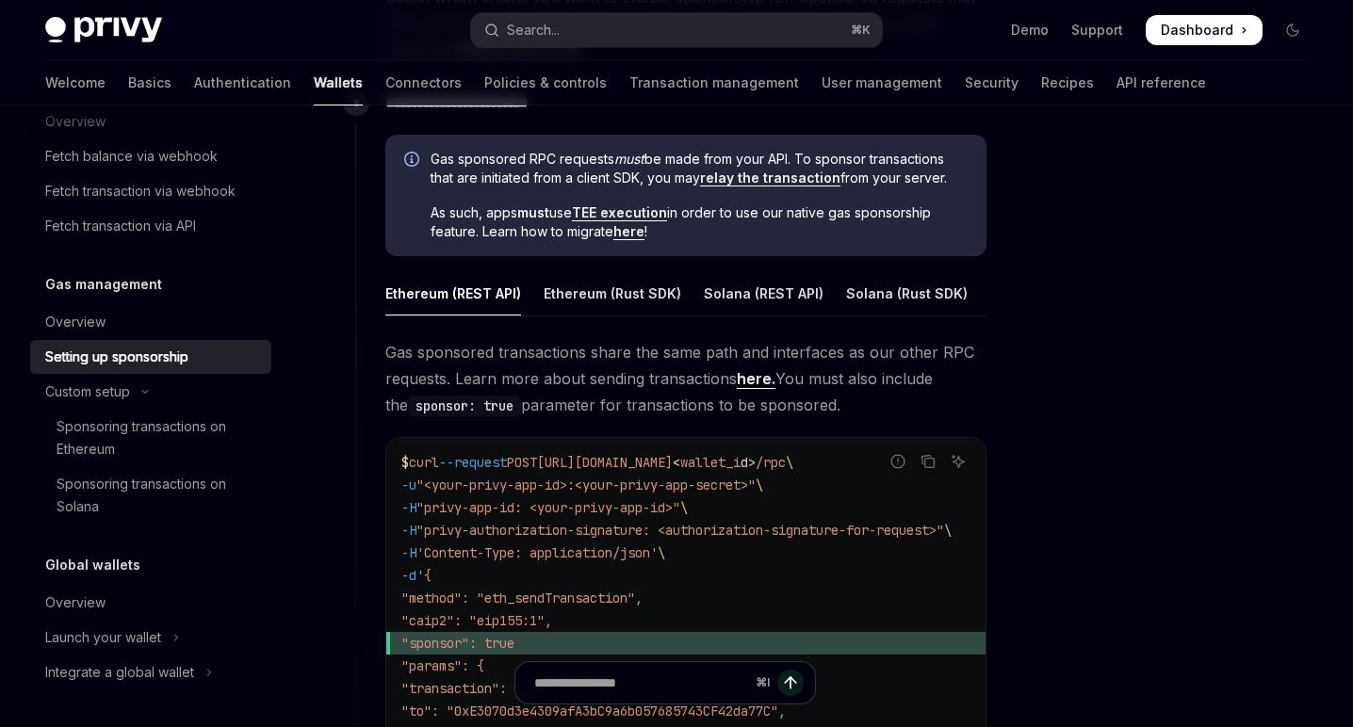
scroll to position [960, 0]
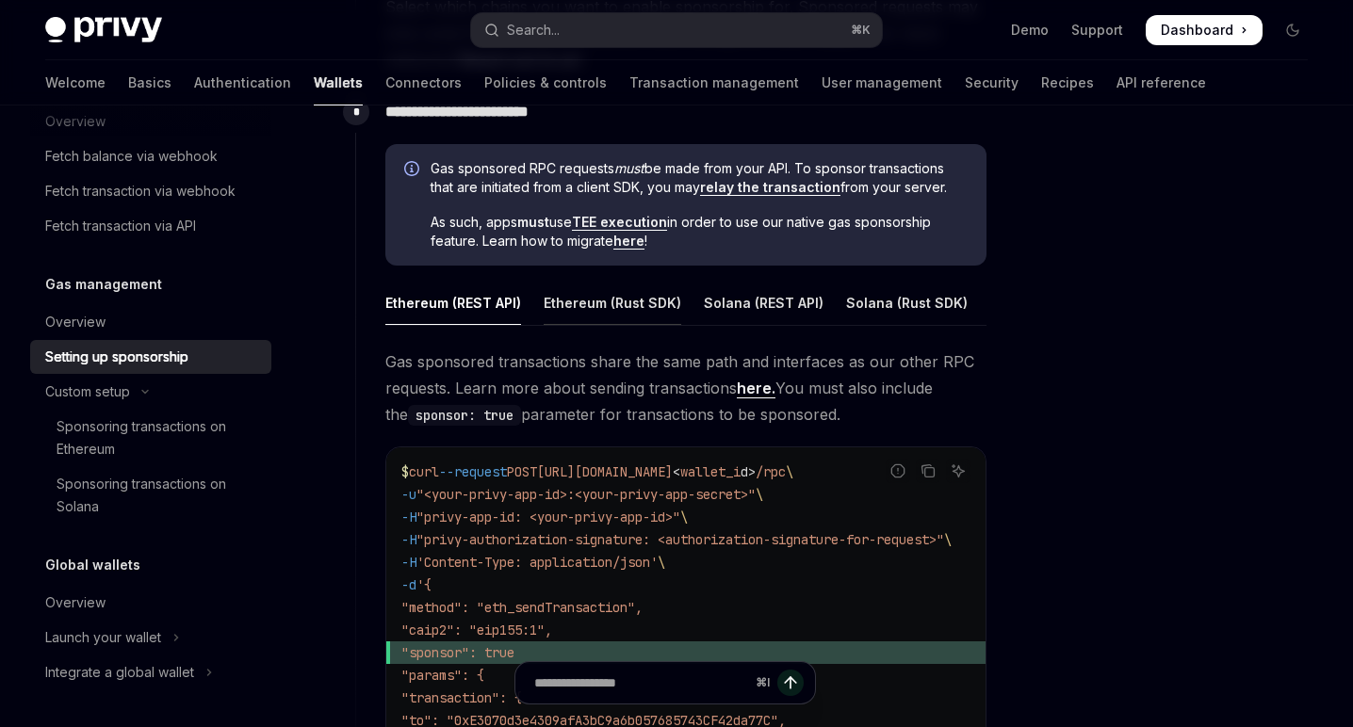
click at [582, 288] on div "Ethereum (Rust SDK)" at bounding box center [613, 303] width 138 height 44
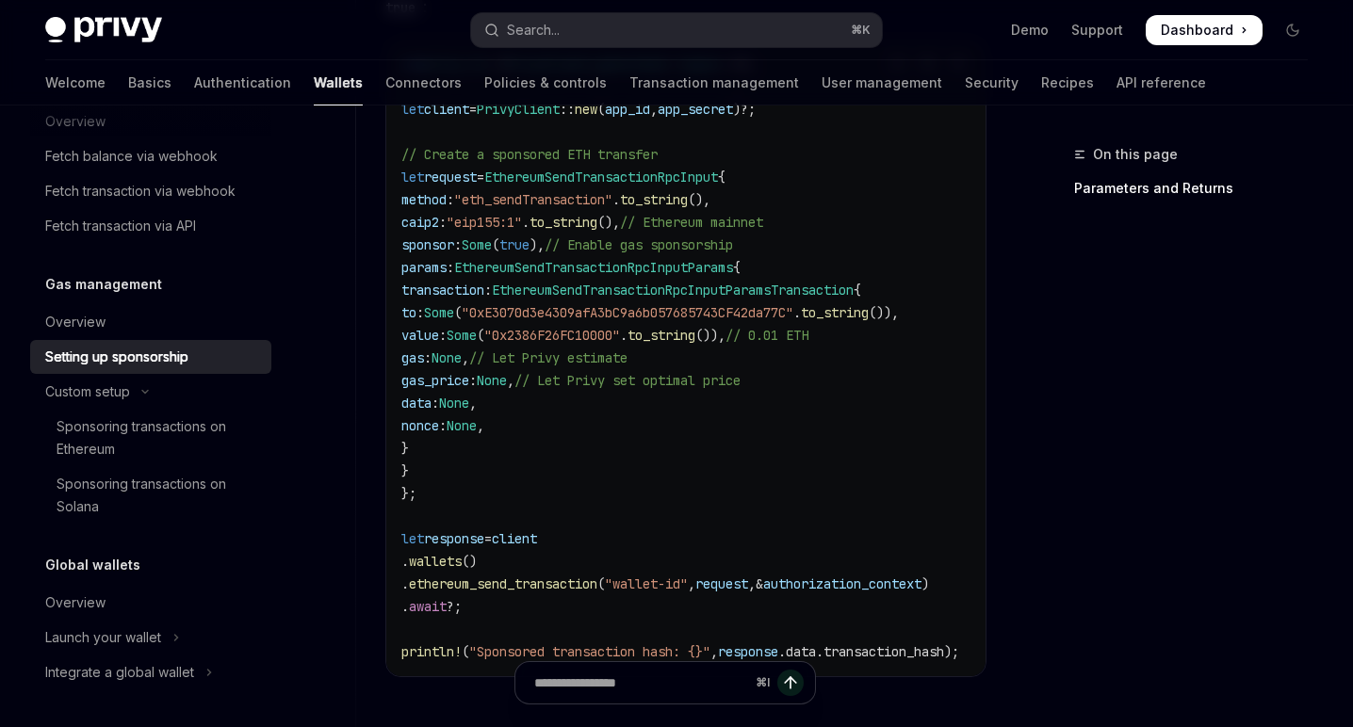
scroll to position [1112, 0]
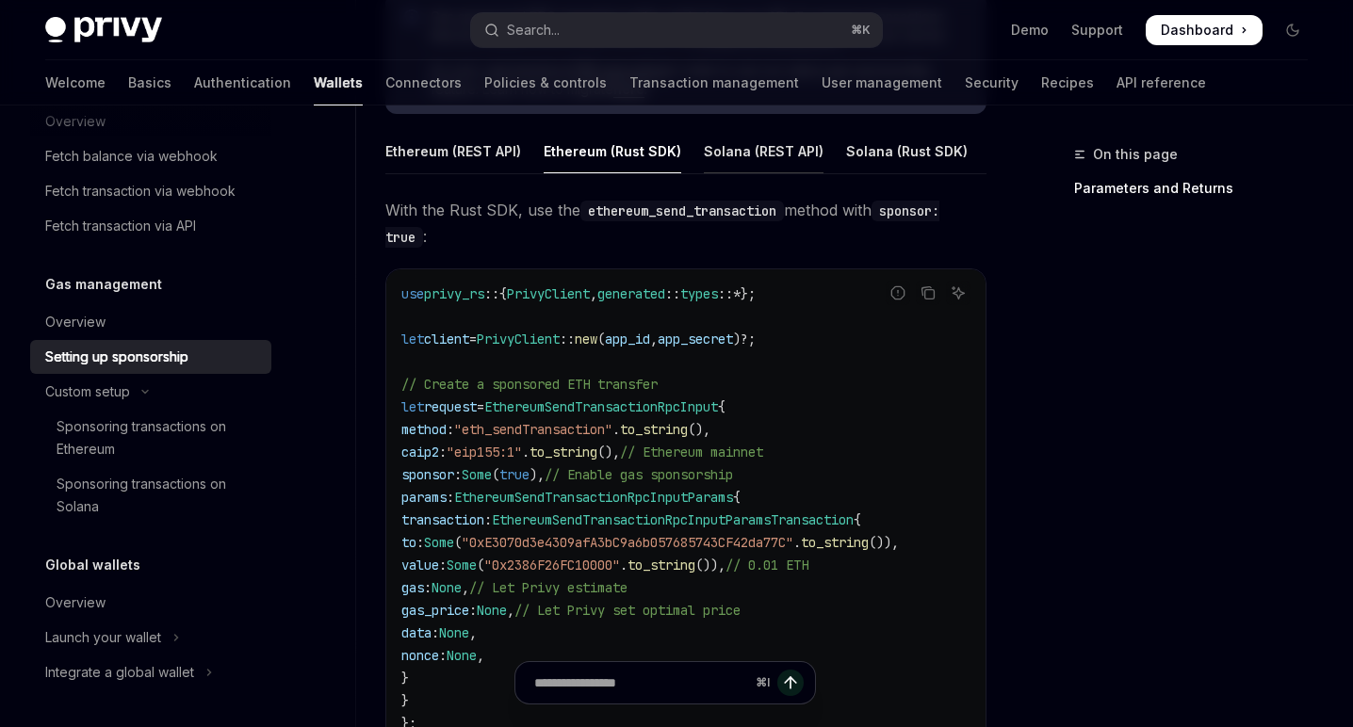
click at [760, 143] on div "Solana (REST API)" at bounding box center [764, 151] width 120 height 44
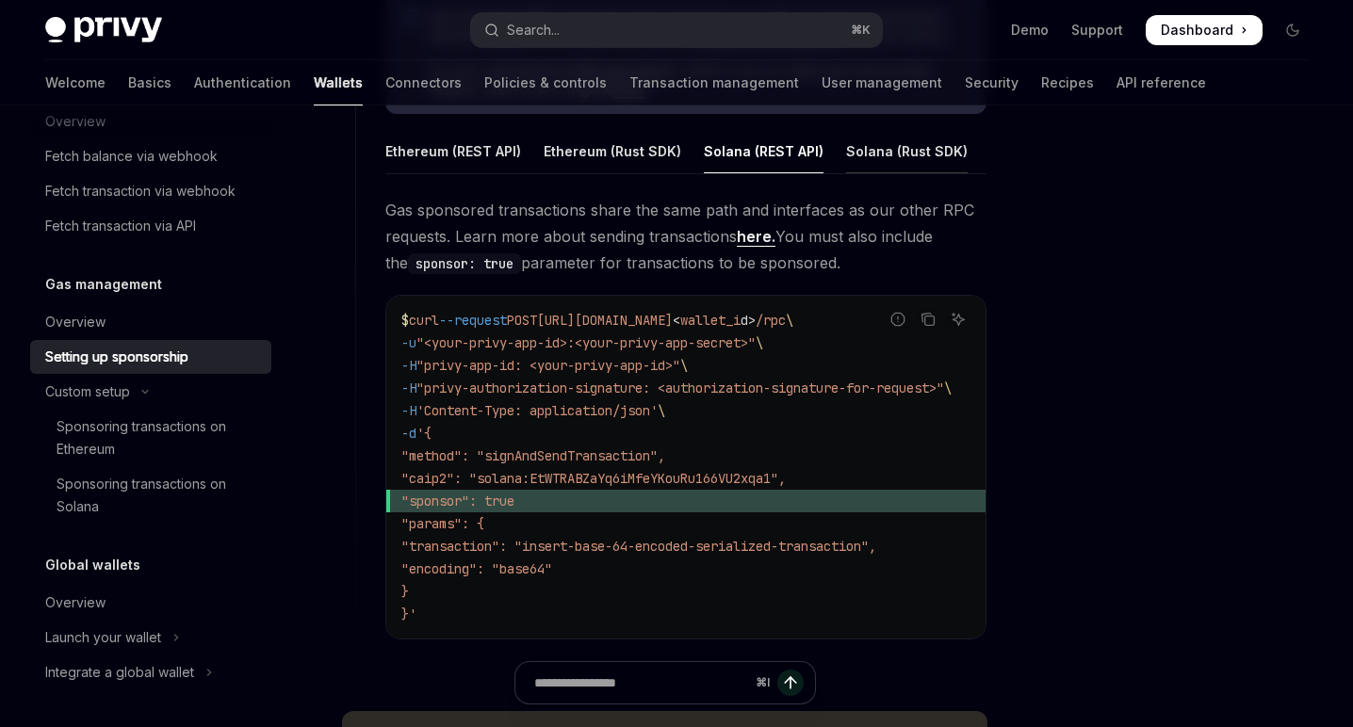
click at [898, 164] on div "Solana (Rust SDK)" at bounding box center [907, 151] width 122 height 44
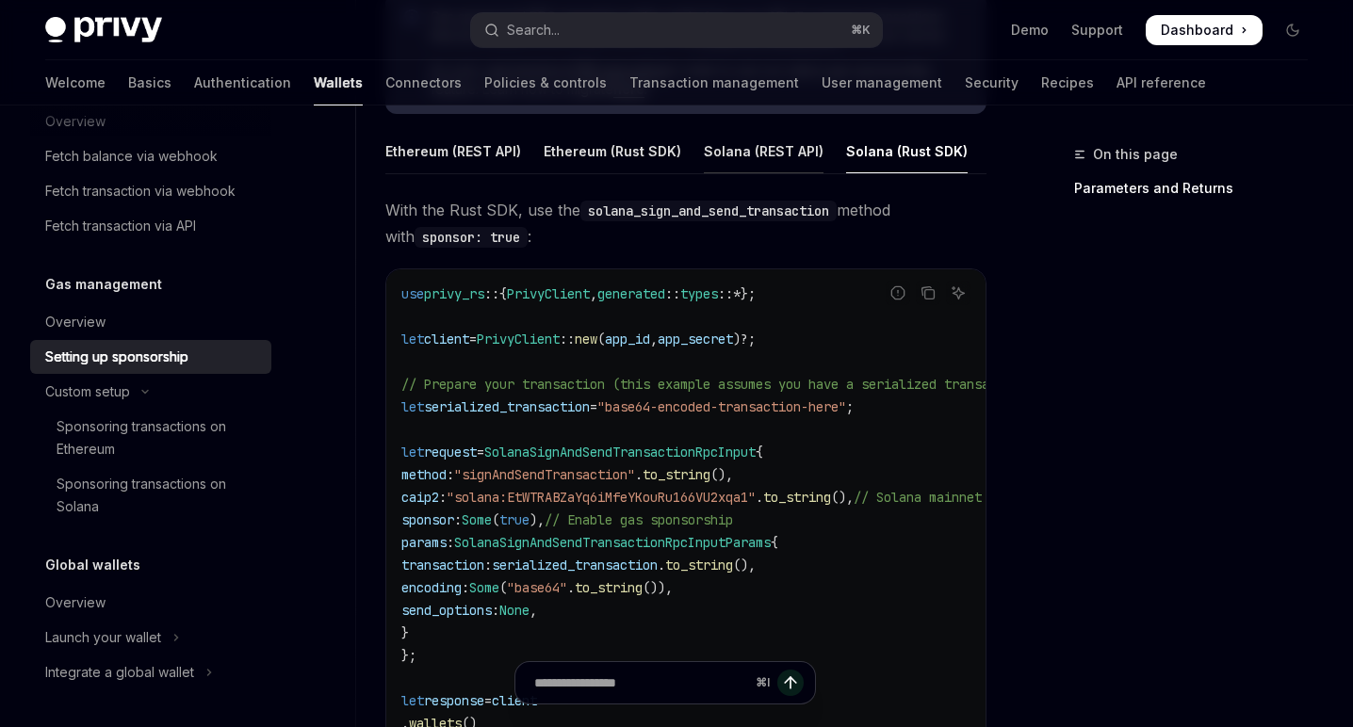
click at [802, 141] on div "Solana (REST API)" at bounding box center [764, 151] width 120 height 44
type textarea "*"
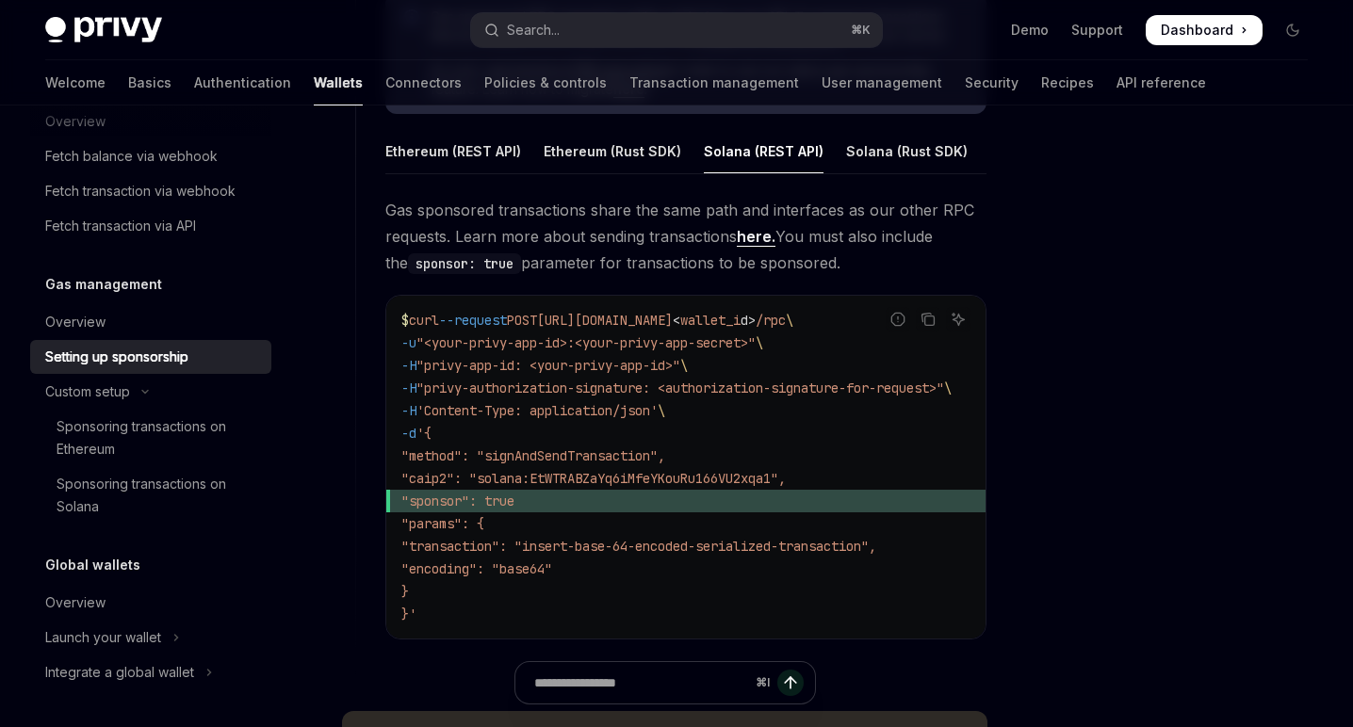
click at [503, 479] on span ""caip2": "solana:EtWTRABZaYq6iMfeYKouRu166VU2xqa1"," at bounding box center [593, 478] width 384 height 17
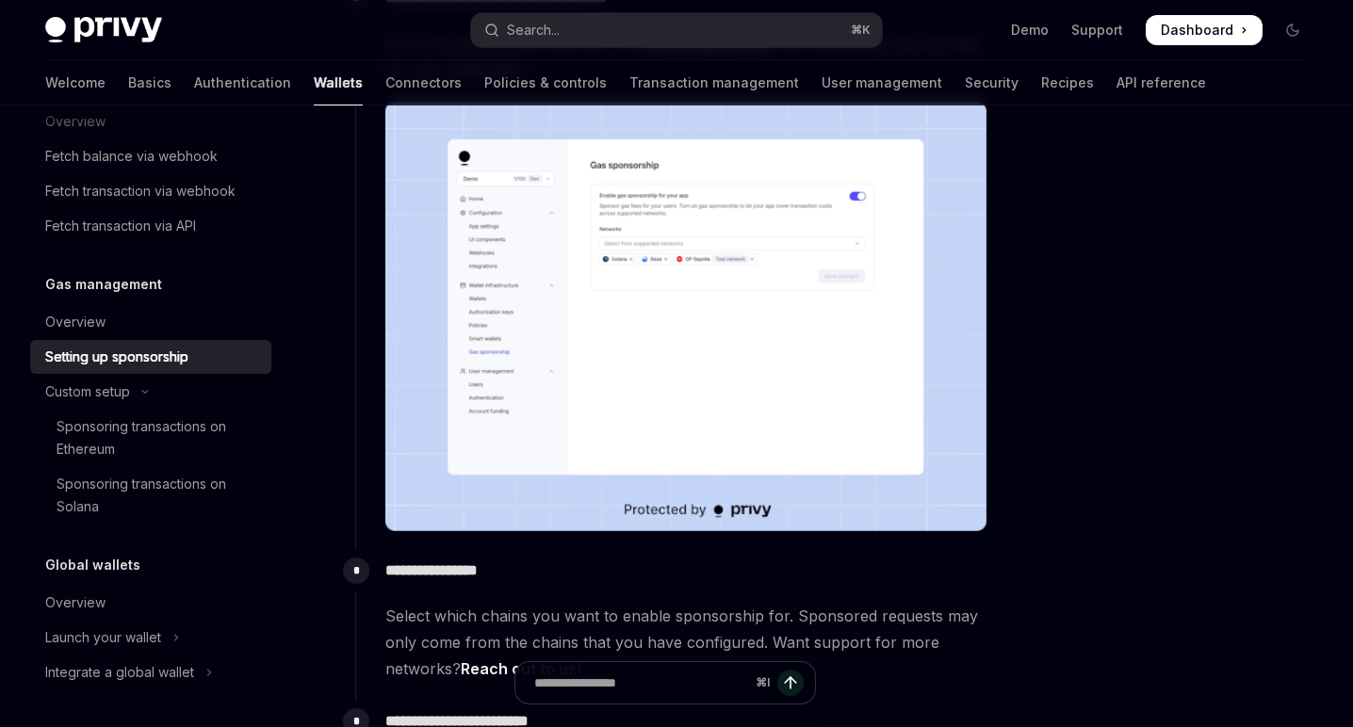
scroll to position [339, 0]
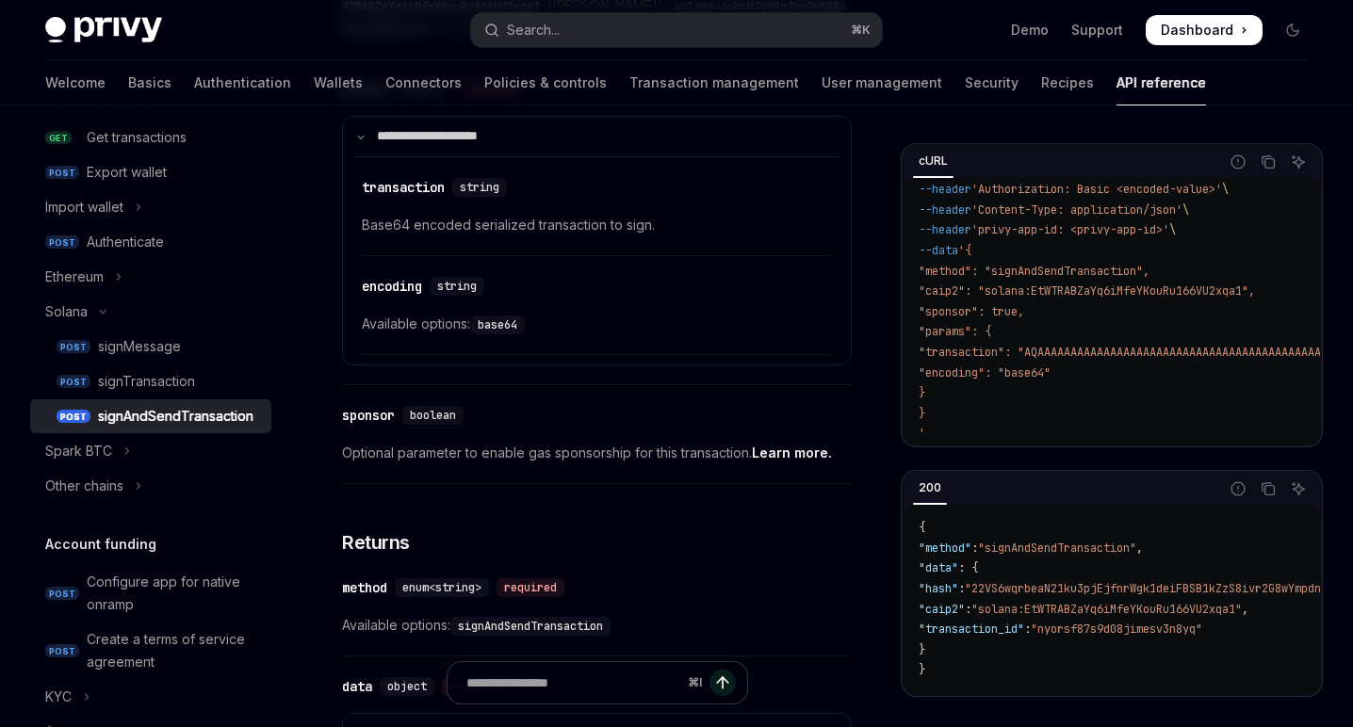
scroll to position [1075, 0]
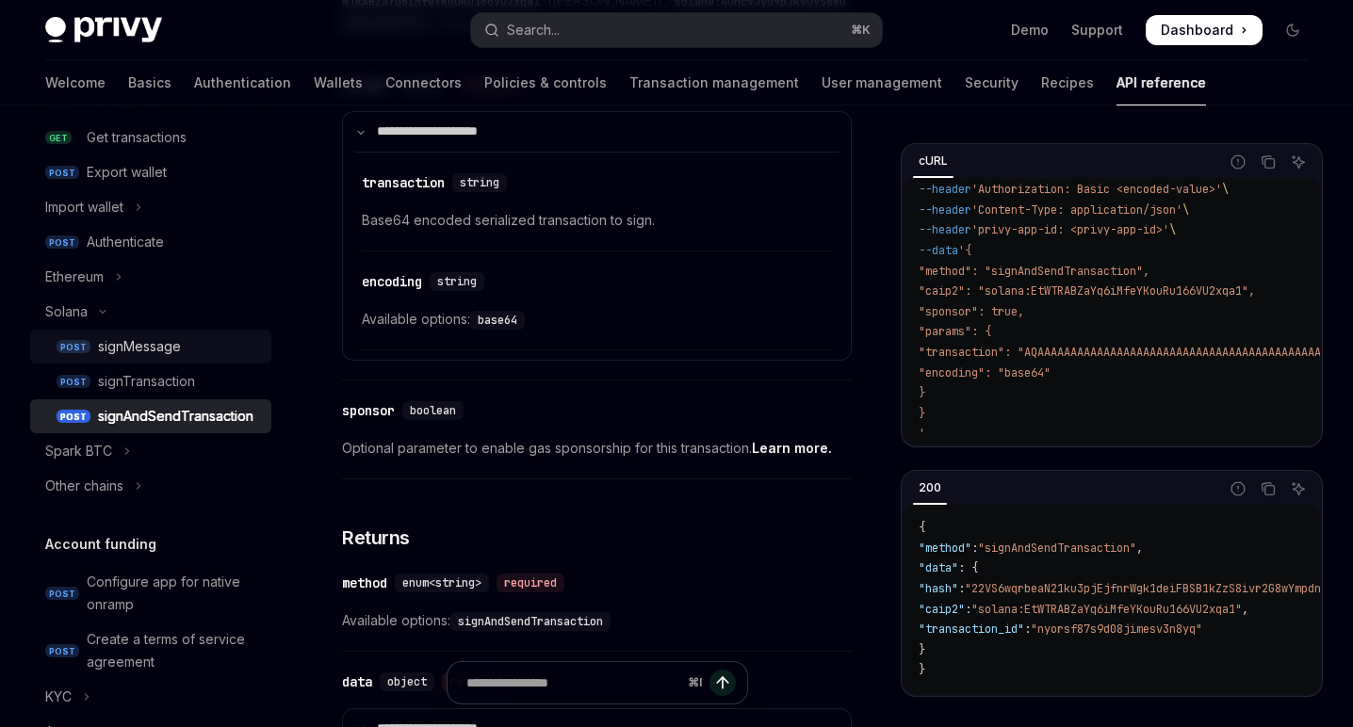
click at [207, 347] on div "signMessage" at bounding box center [179, 346] width 162 height 23
type textarea "*"
